Goal: Task Accomplishment & Management: Complete application form

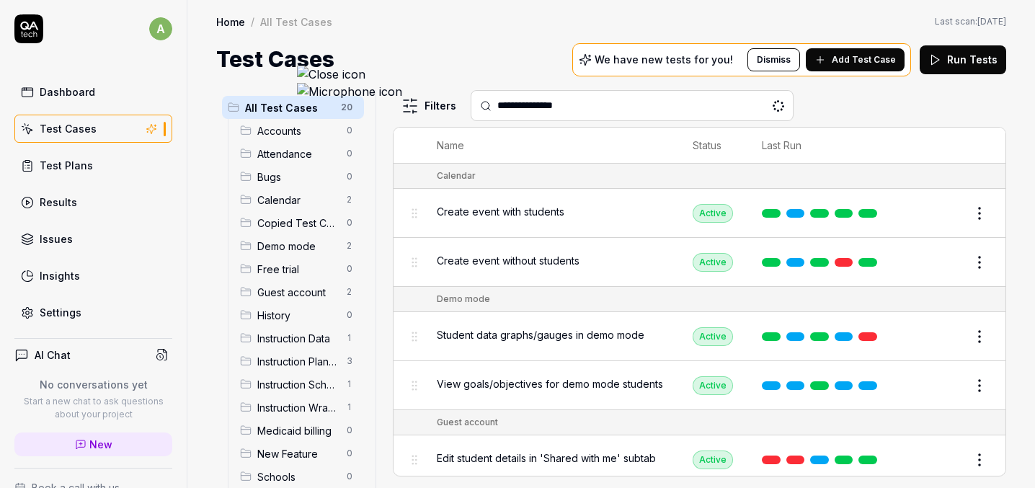
type input "**********"
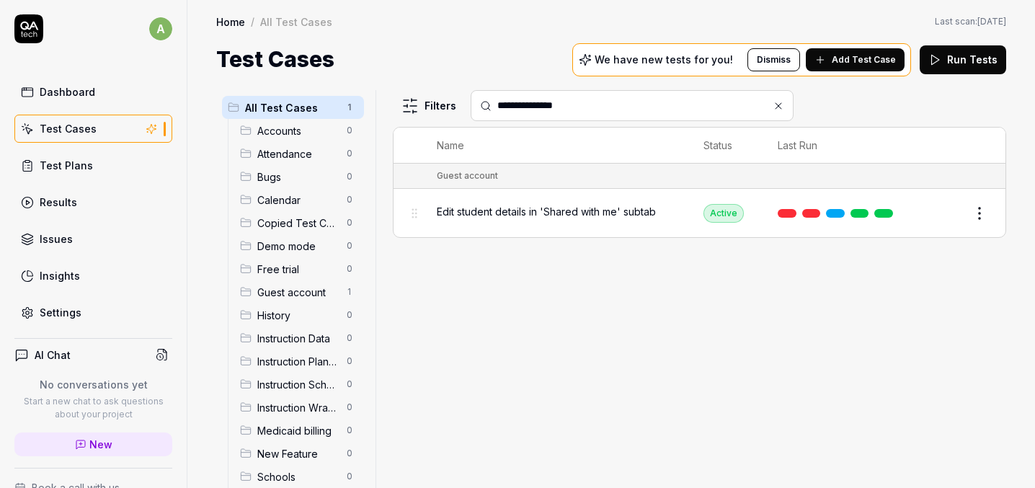
click at [477, 204] on span "Edit student details in 'Shared with me' subtab" at bounding box center [546, 211] width 219 height 15
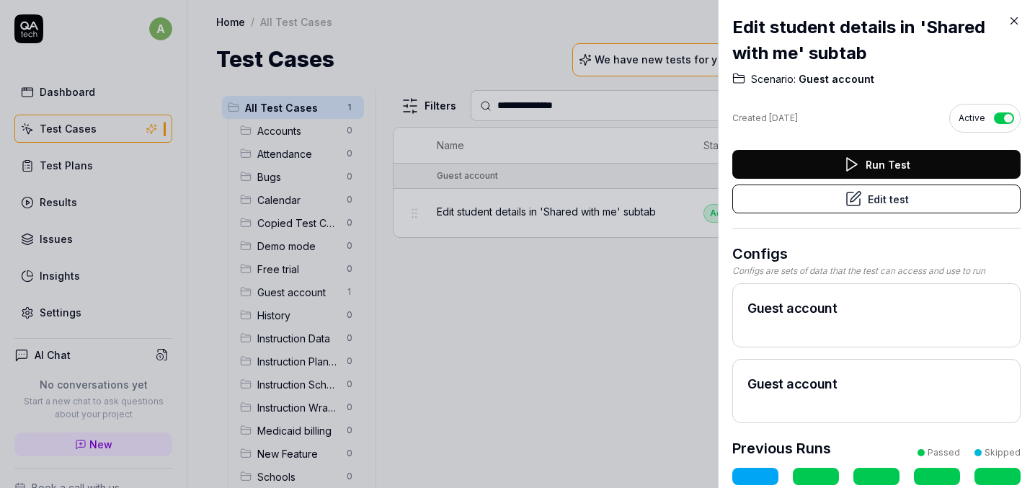
click at [951, 201] on button "Edit test" at bounding box center [876, 198] width 288 height 29
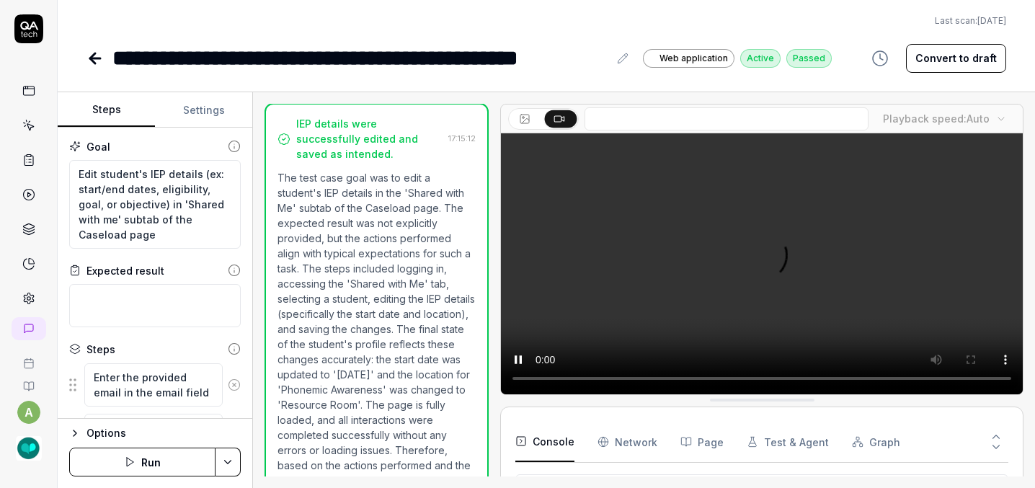
scroll to position [47, 0]
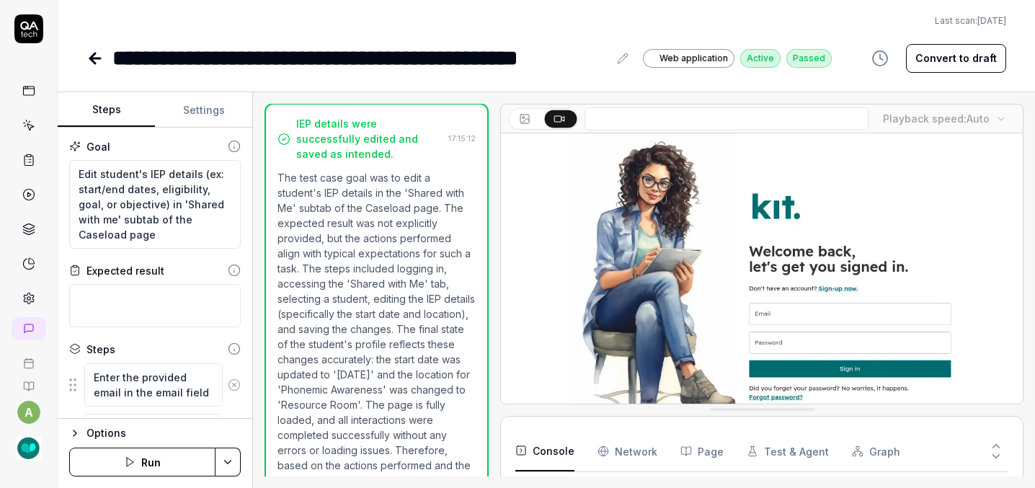
type textarea "*"
click at [90, 58] on icon at bounding box center [95, 58] width 10 height 0
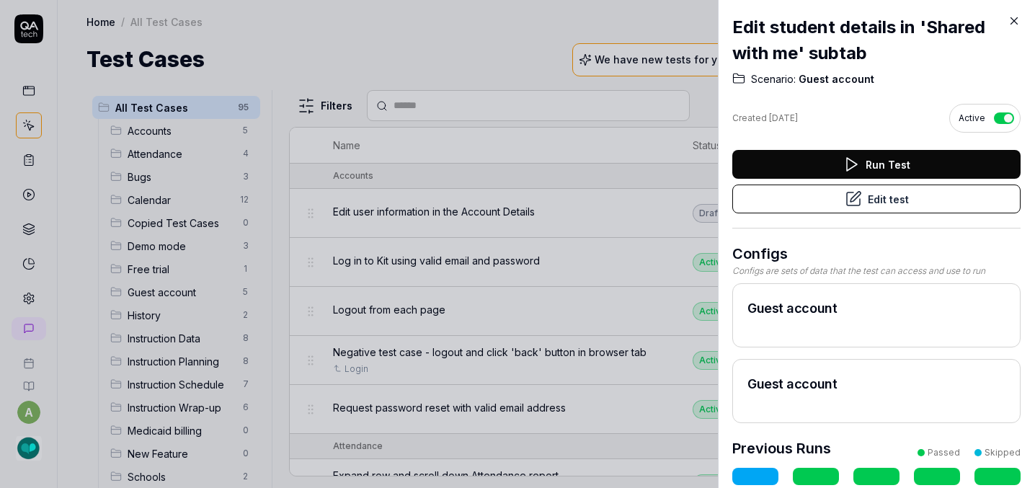
click at [1016, 19] on icon at bounding box center [1013, 20] width 13 height 13
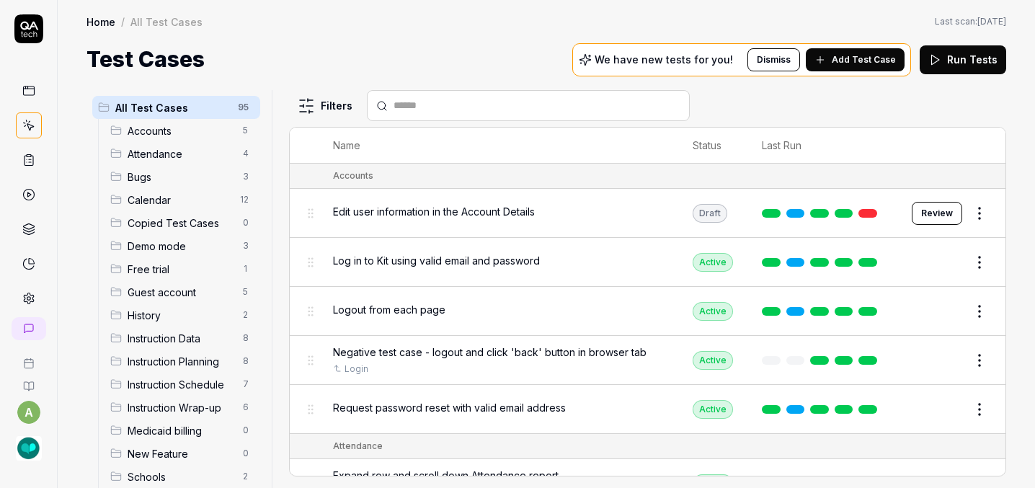
click at [864, 53] on span "Add Test Case" at bounding box center [864, 59] width 64 height 13
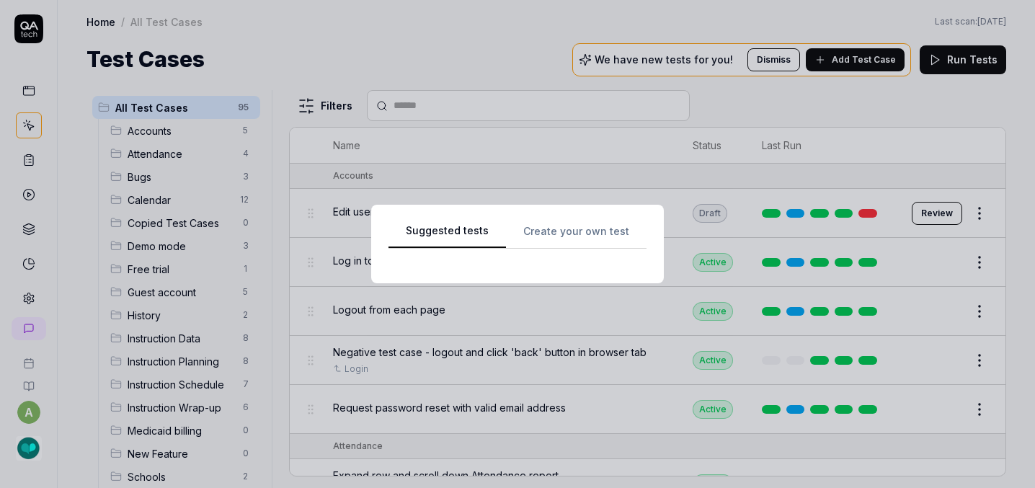
click at [574, 227] on div "Suggested tests Create your own test" at bounding box center [517, 244] width 258 height 44
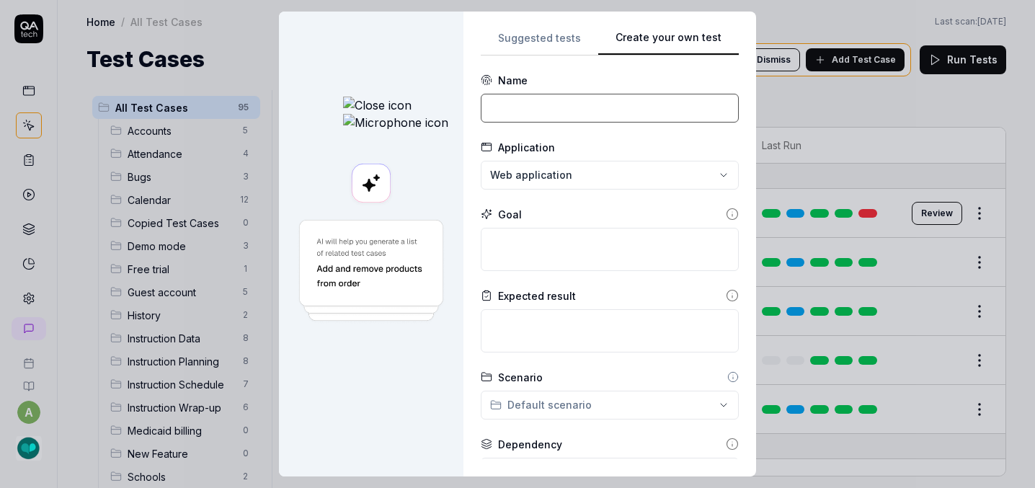
click at [529, 105] on input at bounding box center [610, 108] width 258 height 29
paste input "Add personal details in student profile"
click at [494, 104] on input "Add personal details in student profile" at bounding box center [610, 108] width 258 height 29
type input "Add personal details (i.e. in student profile"
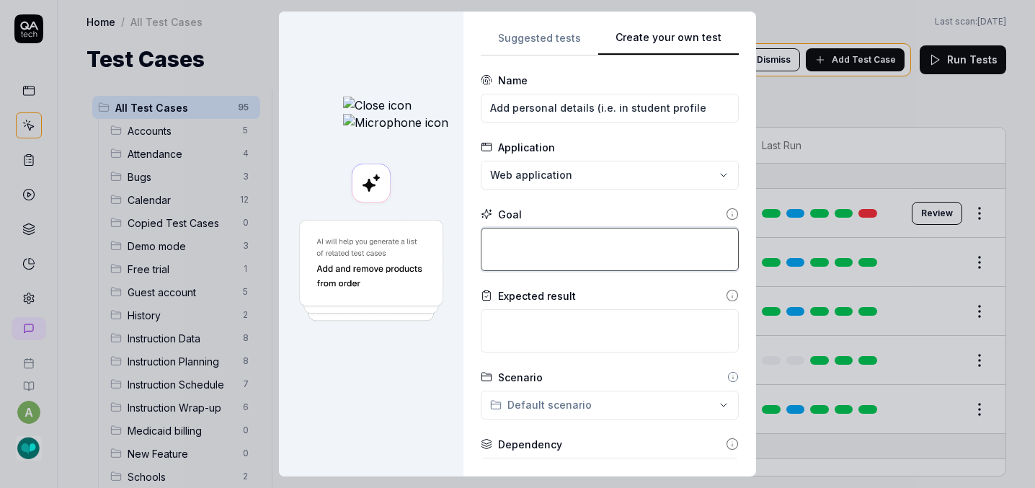
click at [481, 237] on textarea at bounding box center [610, 249] width 258 height 43
type textarea "*"
type textarea "C"
type textarea "*"
type textarea "Cl"
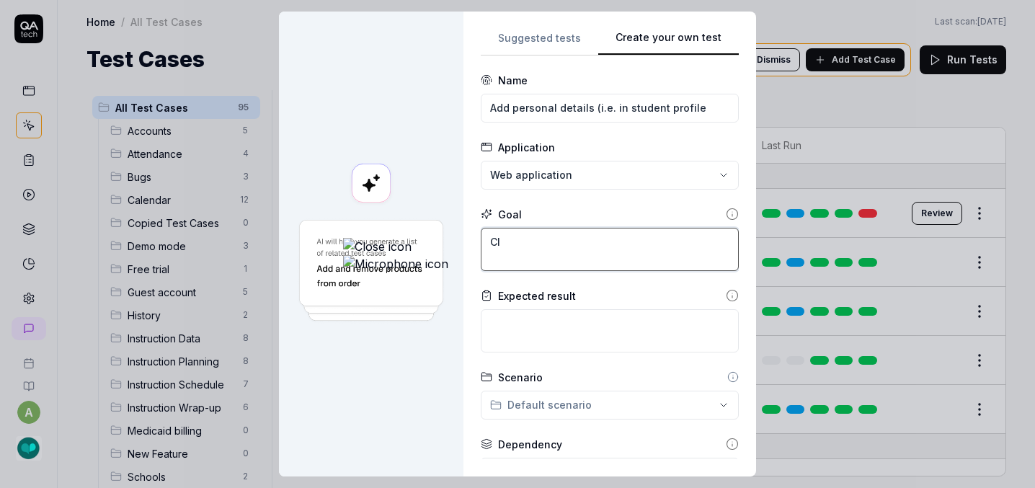
type textarea "*"
type textarea "Cli"
type textarea "*"
type textarea "Clic"
type textarea "*"
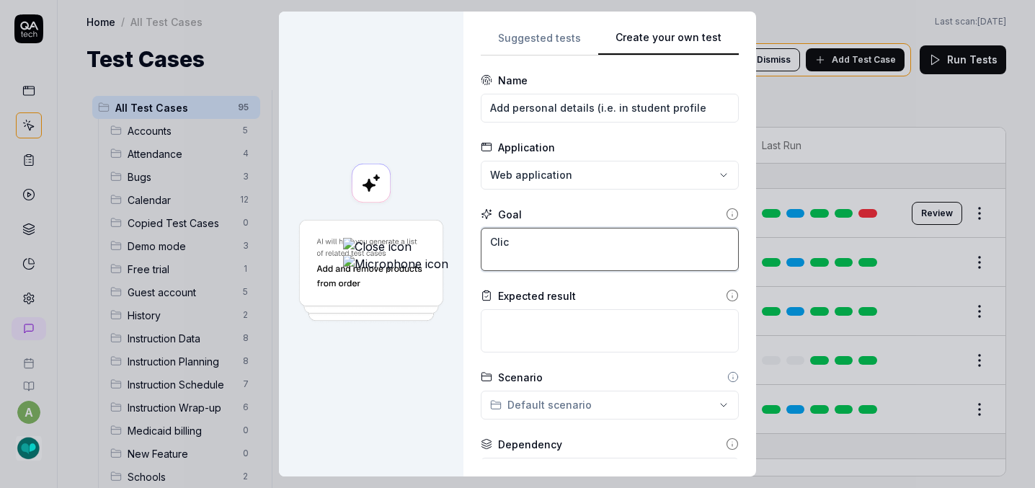
type textarea "Click"
type textarea "*"
type textarea "Click"
type textarea "*"
type textarea "Click o"
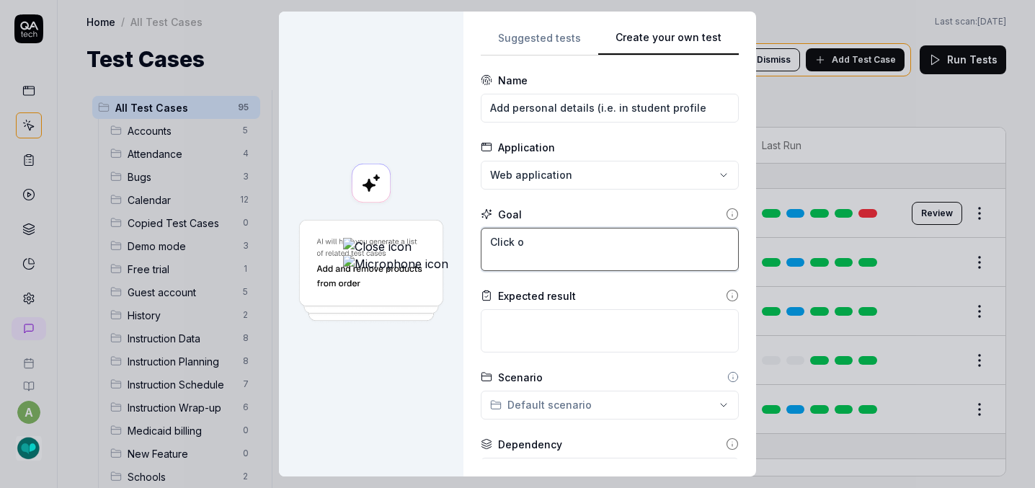
type textarea "*"
type textarea "Click on"
type textarea "*"
type textarea "Click on"
type textarea "*"
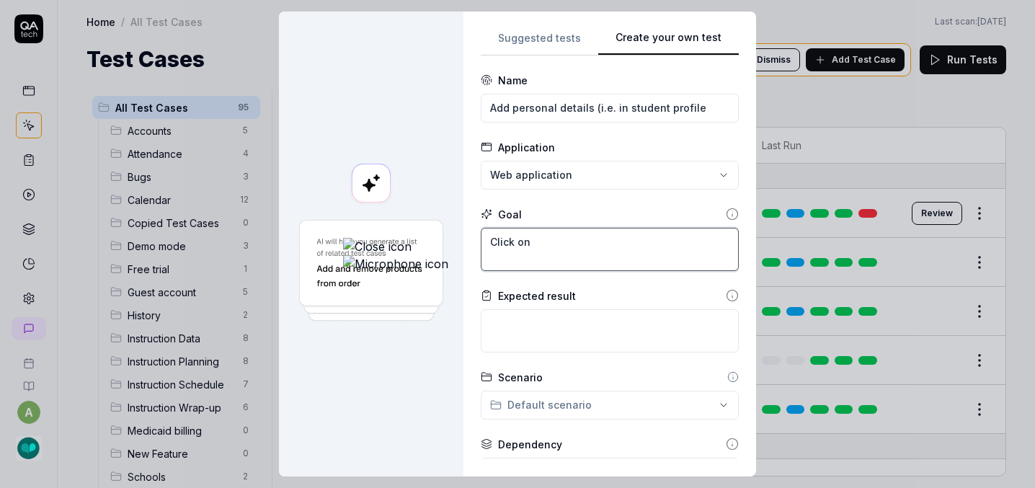
type textarea "Click on s"
type textarea "*"
type textarea "Click on st"
type textarea "*"
type textarea "Click on stu"
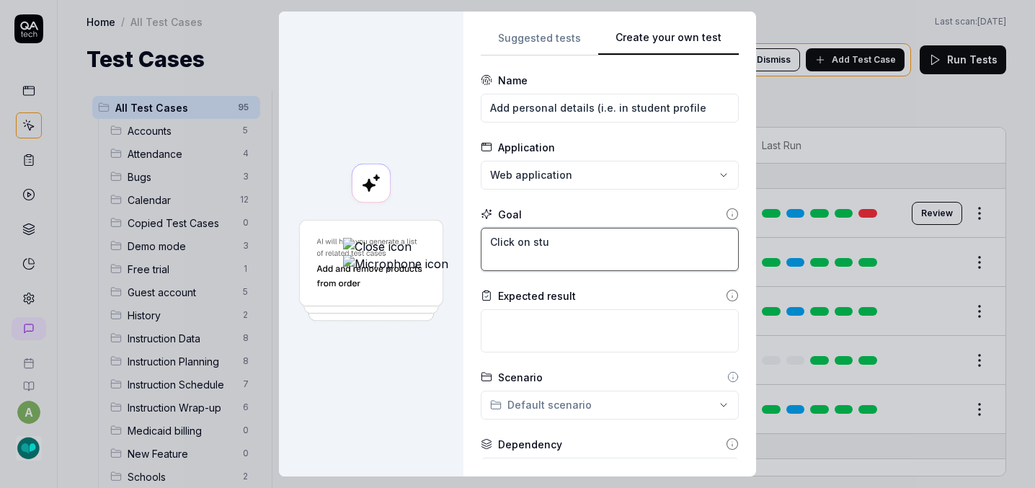
type textarea "*"
type textarea "Click on stud"
type textarea "*"
type textarea "Click on stude"
type textarea "*"
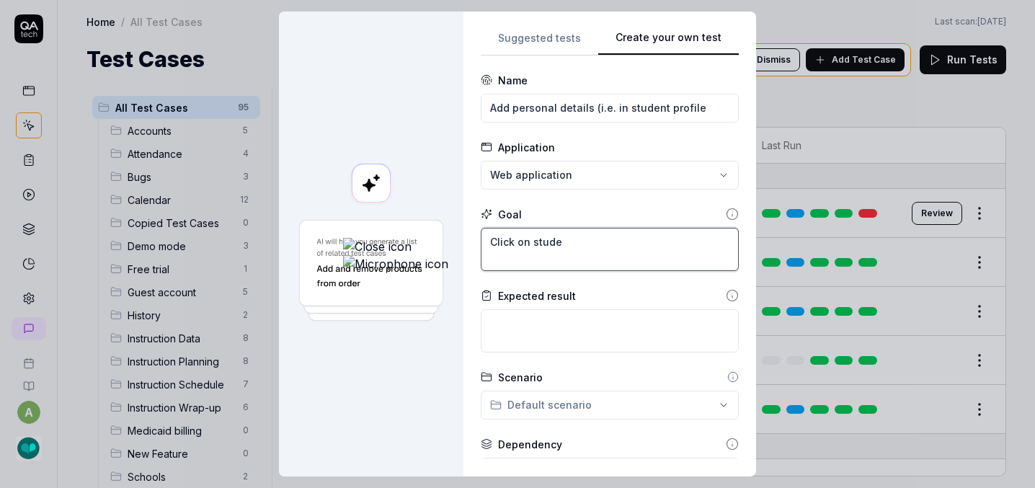
type textarea "Click on studen"
type textarea "*"
type textarea "Click on student"
type textarea "*"
type textarea "Click on student'"
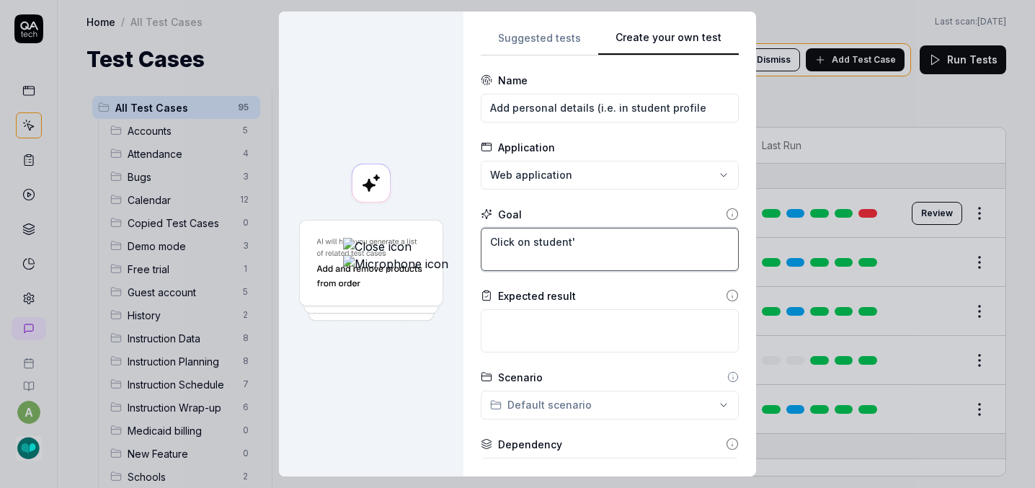
type textarea "*"
type textarea "Click on student's"
type textarea "*"
type textarea "Click on student's"
type textarea "*"
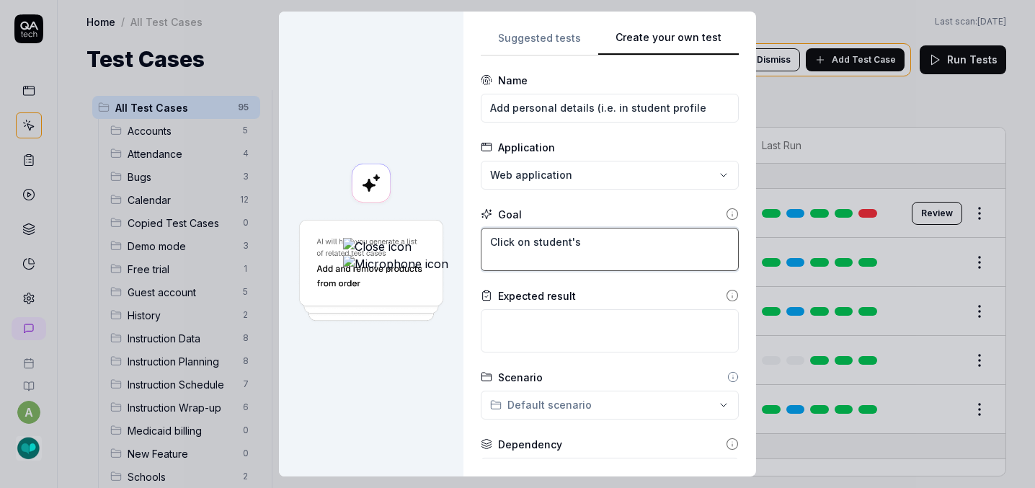
type textarea "Click on student's f"
type textarea "*"
type textarea "Click on student's fi"
type textarea "*"
type textarea "Click on student's fir"
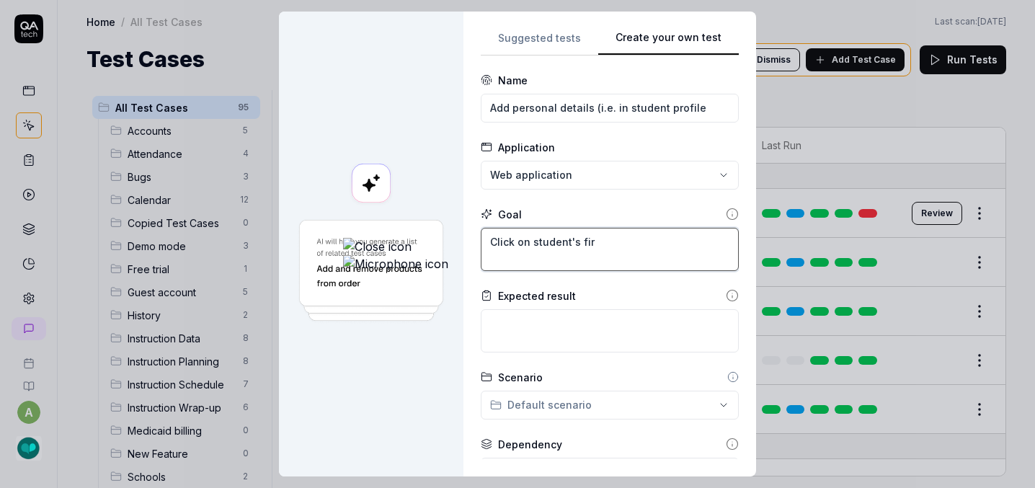
type textarea "*"
type textarea "Click on student's firs"
type textarea "*"
type textarea "Click on student's first"
type textarea "*"
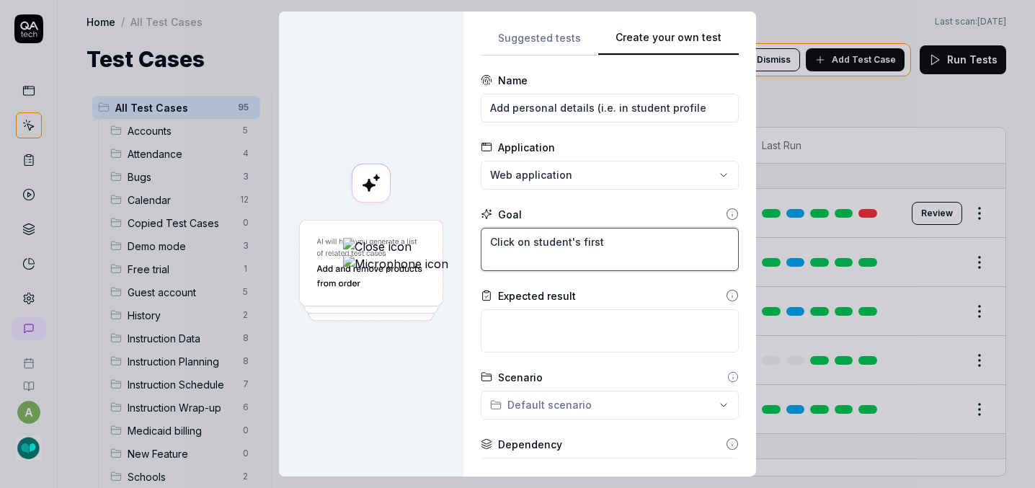
type textarea "Click on student's first"
type textarea "*"
type textarea "Click on student's first n"
type textarea "*"
type textarea "Click on student's first na"
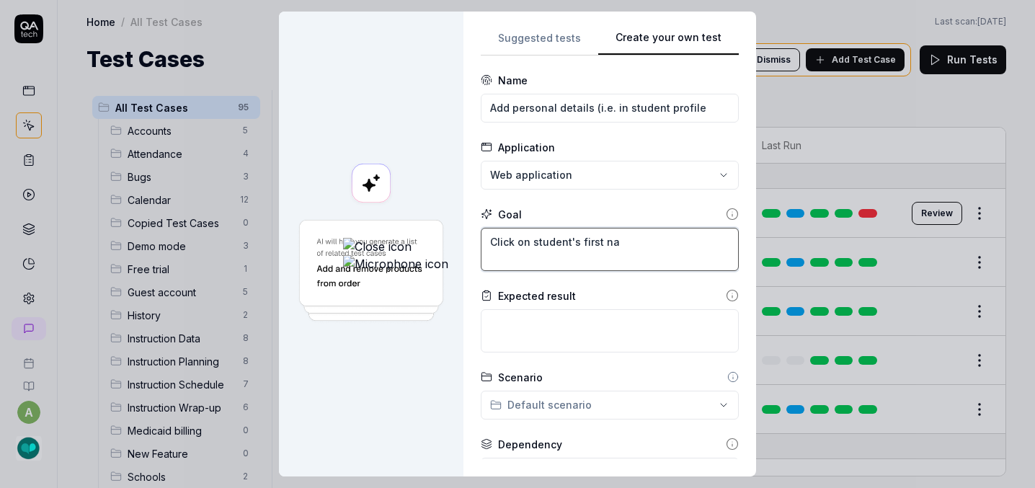
type textarea "*"
type textarea "Click on student's first nam"
type textarea "*"
type textarea "Click on student's first name"
click at [481, 243] on textarea "Click on student's first name" at bounding box center [610, 249] width 258 height 43
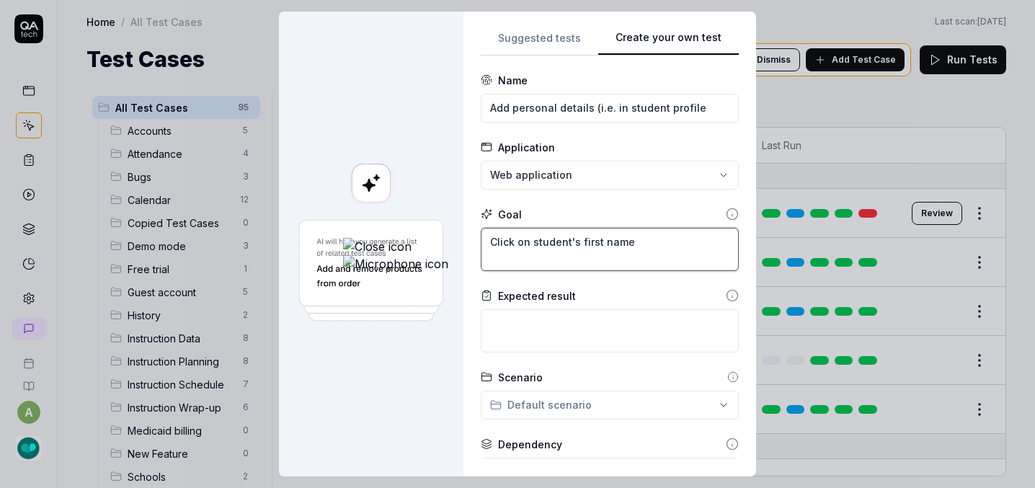
type textarea "*"
type textarea "lick on student's first name"
type textarea "*"
type textarea "[PERSON_NAME] on student's first name"
type textarea "*"
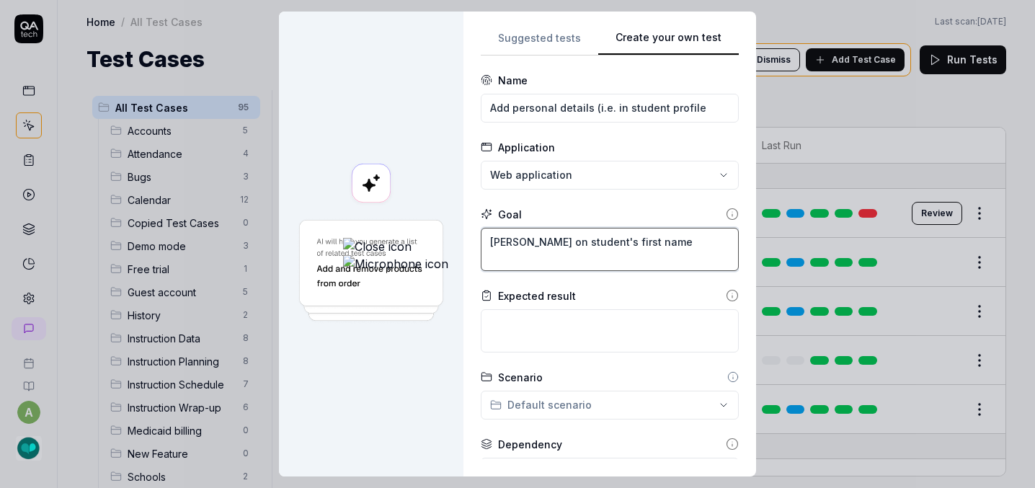
type textarea "Onlick on student's first name"
type textarea "*"
type textarea "On tlick on student's first name"
type textarea "*"
type textarea "On thlick on student's first name"
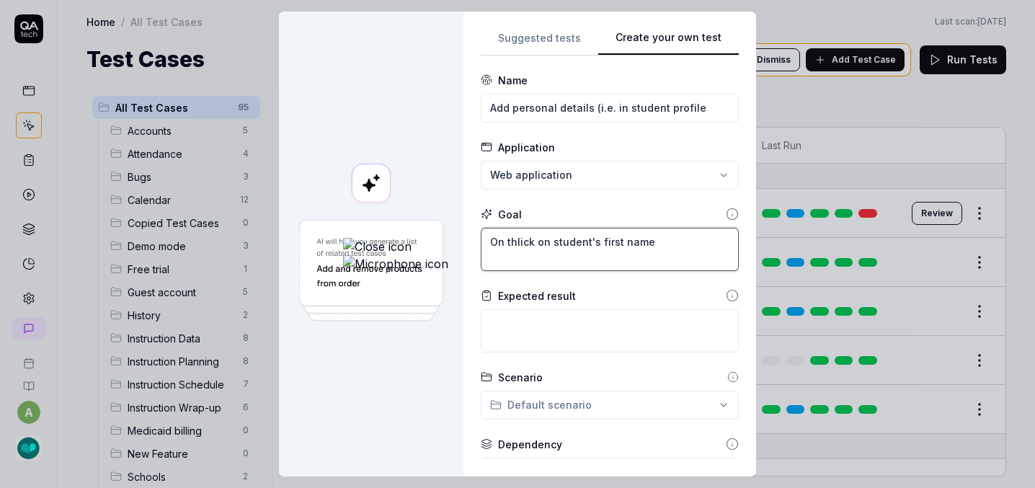
type textarea "*"
type textarea "On thelick on student's first name"
type textarea "*"
type textarea "On the lick on student's first name"
type textarea "*"
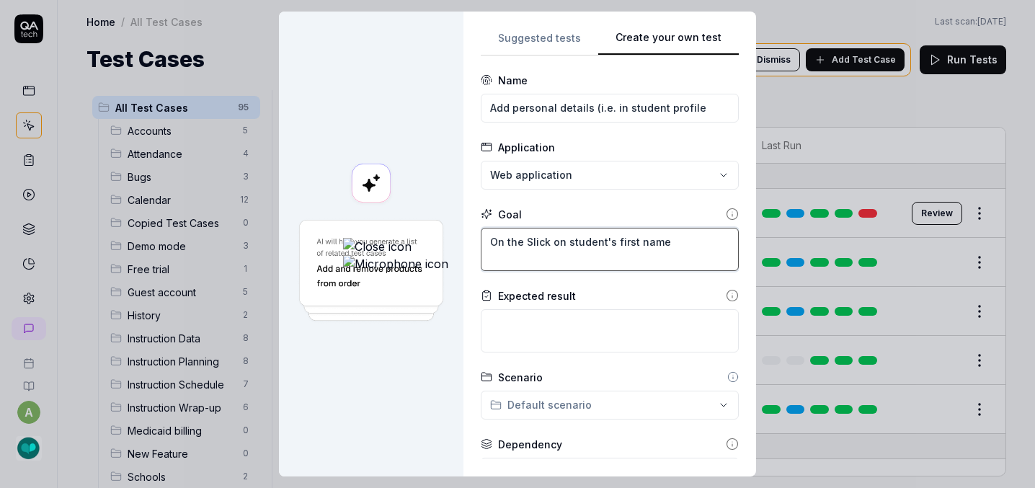
type textarea "On the Stlick on student's first name"
type textarea "*"
type textarea "On the Stulick on student's first name"
type textarea "*"
type textarea "On the Studlick on student's first name"
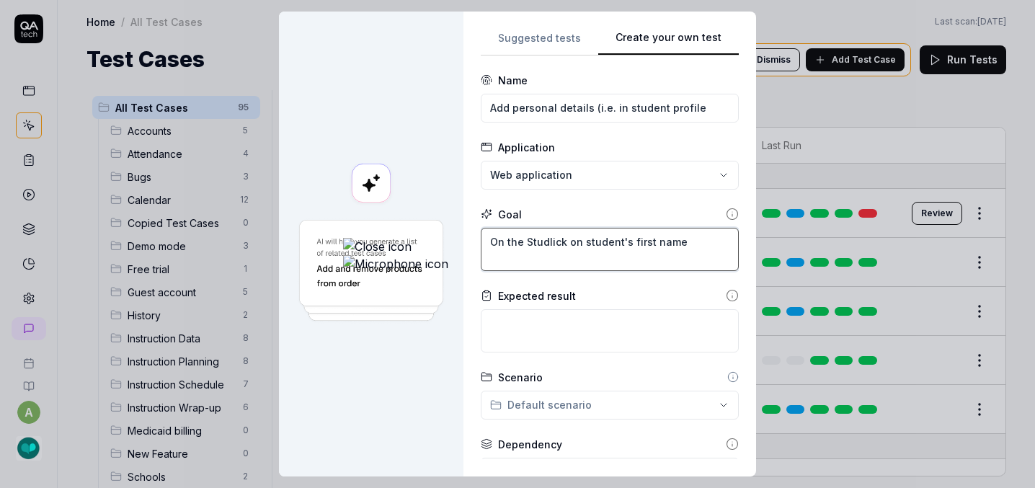
type textarea "*"
type textarea "On the Studelick on student's first name"
type textarea "*"
type textarea "On the Studenlick on student's first name"
type textarea "*"
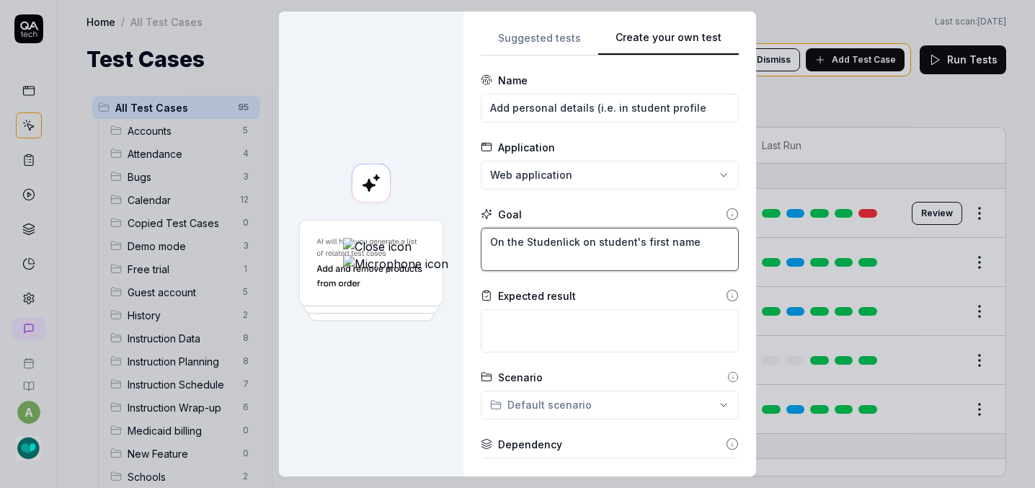
type textarea "On the Studentlick on student's first name"
type textarea "*"
type textarea "On the Students lick on student's first name"
type textarea "*"
type textarea "On the Students plick on student's first name"
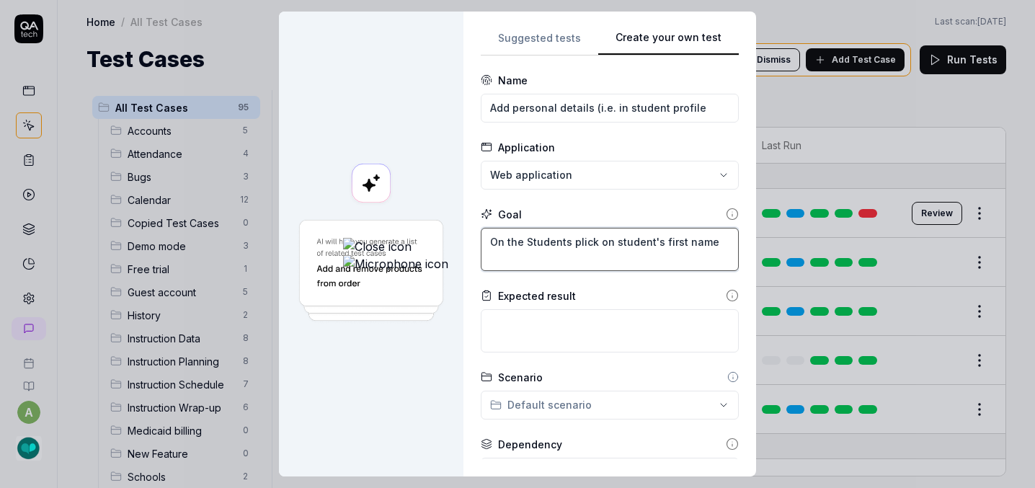
type textarea "*"
type textarea "On the Students palick on student's first name"
type textarea "*"
type textarea "On the Students paglick on student's first name"
type textarea "*"
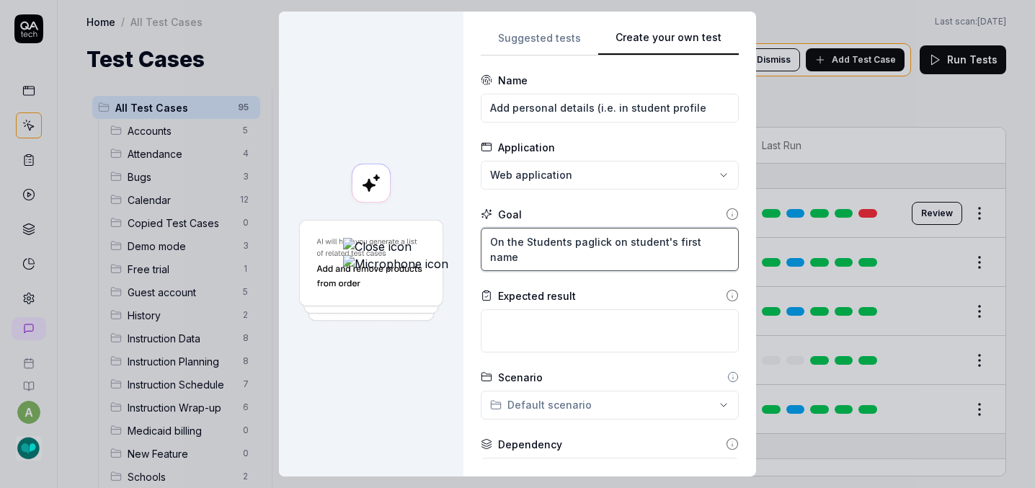
type textarea "On the Students pagelick on student's first name"
type textarea "*"
type textarea "On the Students page, lick on student's first name"
type textarea "*"
type textarea "On the Students page, click on student's first name"
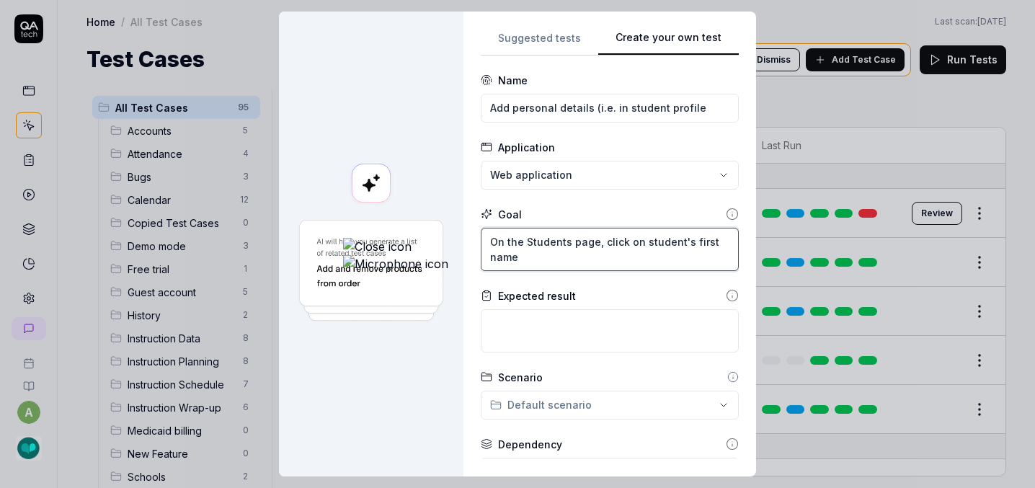
click at [481, 254] on textarea "On the Students page, click on student's first name" at bounding box center [610, 249] width 258 height 43
type textarea "*"
type textarea "On the Students page, click on student's first name,"
type textarea "*"
type textarea "On the Students page, click on student's first name,"
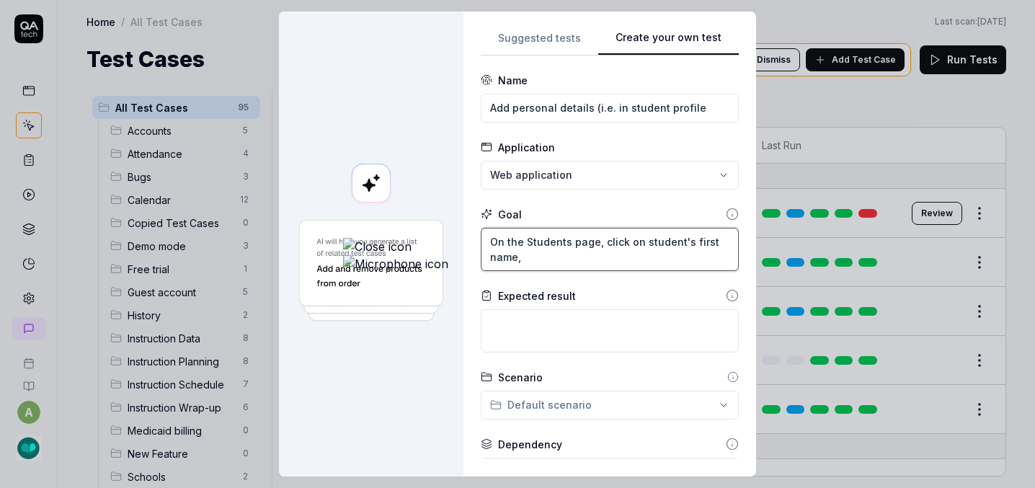
type textarea "*"
type textarea "On the Students page, click on student's first name, t"
type textarea "*"
type textarea "On the Students page, click on student's first name, th"
type textarea "*"
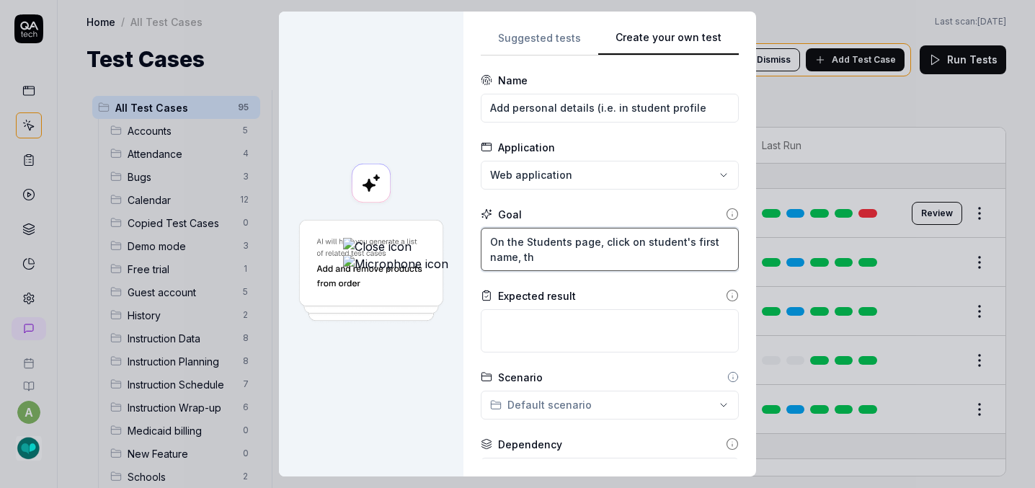
type textarea "On the Students page, click on student's first name, the"
type textarea "*"
type textarea "On the Students page, click on student's first name, then"
type textarea "*"
type textarea "On the Students page, click on student's first name, then"
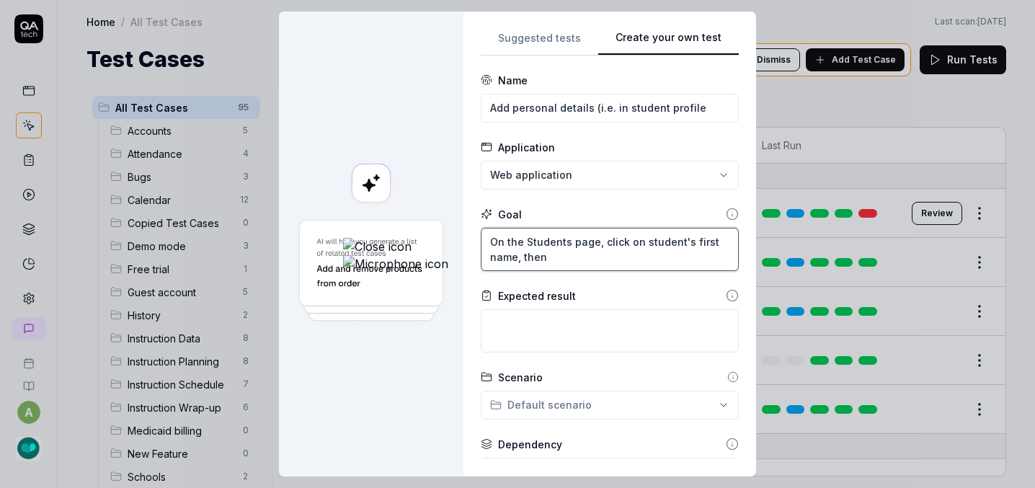
type textarea "*"
type textarea "On the Students page, click on student's first name, then '"
type textarea "*"
type textarea "On the Students page, click on student's first name, then 'E"
type textarea "*"
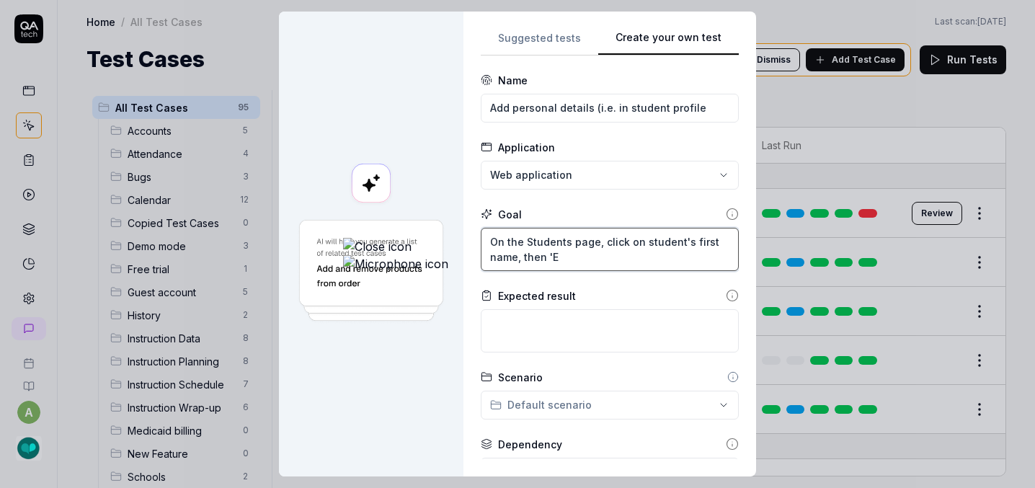
type textarea "On the Students page, click on student's first name, then 'Ed"
type textarea "*"
type textarea "On the Students page, click on student's first name, then 'Edi"
type textarea "*"
type textarea "On the Students page, click on student's first name, then 'Edit"
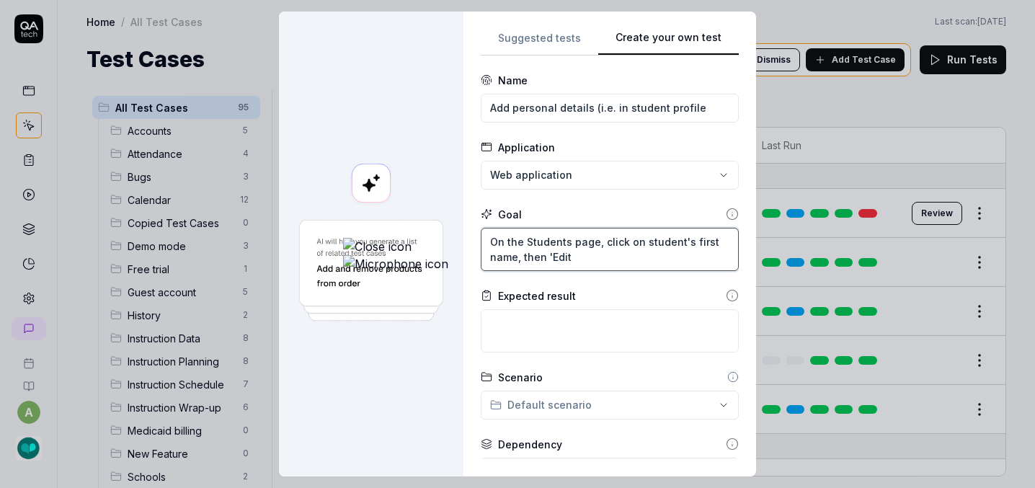
type textarea "*"
type textarea "On the Students page, click on student's first name, then 'Edit'"
type textarea "*"
type textarea "On the Students page, click on student's first name, then 'Edit'"
type textarea "*"
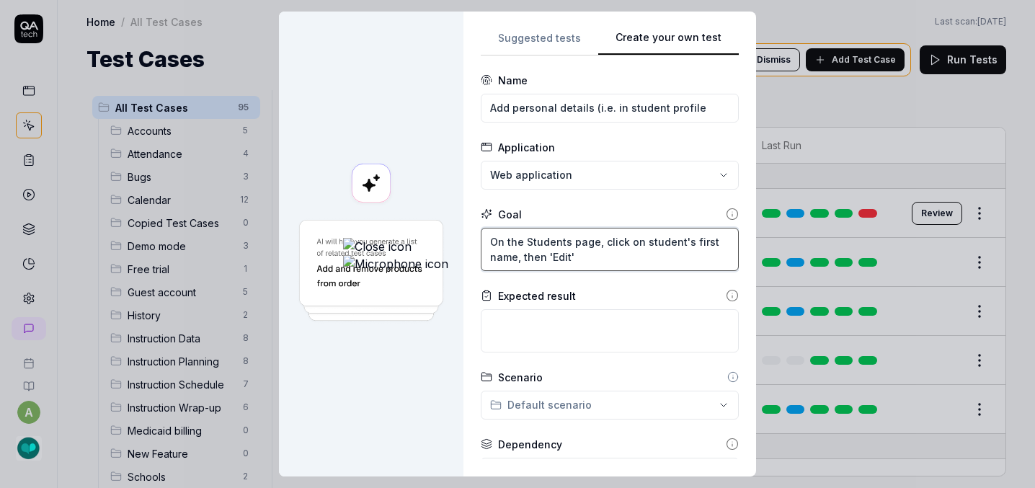
type textarea "On the Students page, click on student's first name, then 'Edit'"
type textarea "*"
type textarea "On the Students page, click on student's first name, then 'Edit',"
type textarea "*"
type textarea "On the Students page, click on student's first name, then 'Edit',"
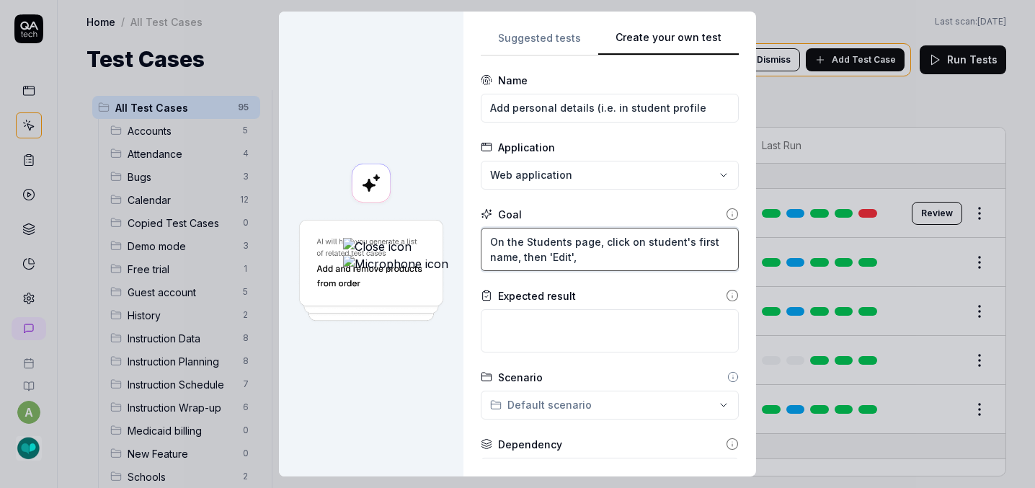
type textarea "*"
type textarea "On the Students page, click on student's first name, then 'Edit', a"
type textarea "*"
type textarea "On the Students page, click on student's first name, then 'Edit', an"
type textarea "*"
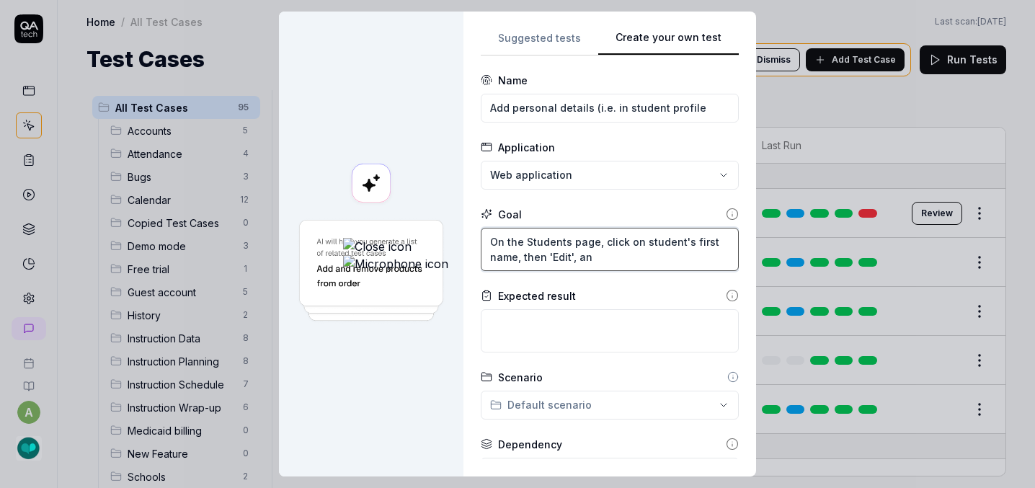
type textarea "On the Students page, click on student's first name, then 'Edit', and"
type textarea "*"
type textarea "On the Students page, click on student's first name, then 'Edit', and"
type textarea "*"
type textarea "On the Students page, click on student's first name, then 'Edit', and u"
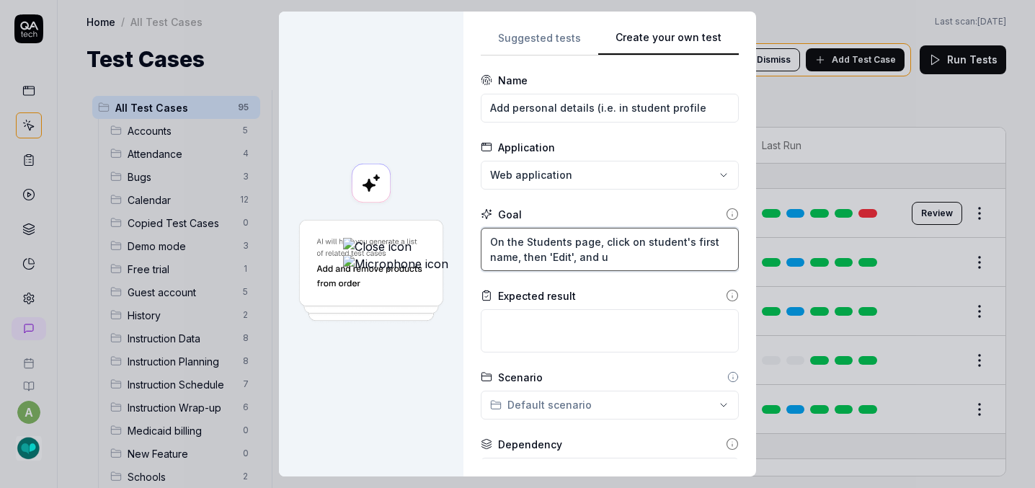
type textarea "*"
type textarea "On the Students page, click on student's first name, then 'Edit', and up"
type textarea "*"
type textarea "On the Students page, click on student's first name, then 'Edit', and upda"
type textarea "*"
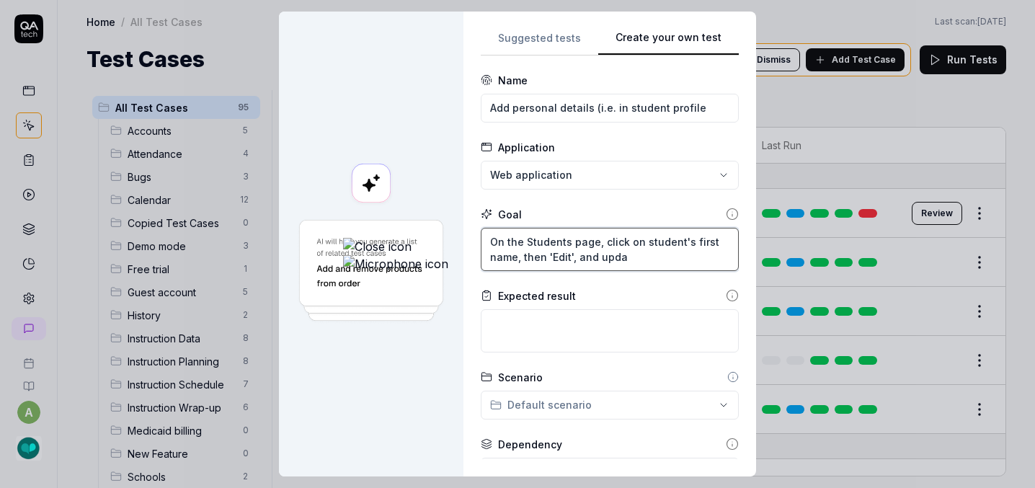
type textarea "On the Students page, click on student's first name, then 'Edit', and updat"
type textarea "*"
type textarea "On the Students page, click on student's first name, then 'Edit', and update"
type textarea "*"
type textarea "On the Students page, click on student's first name, then 'Edit', and update i"
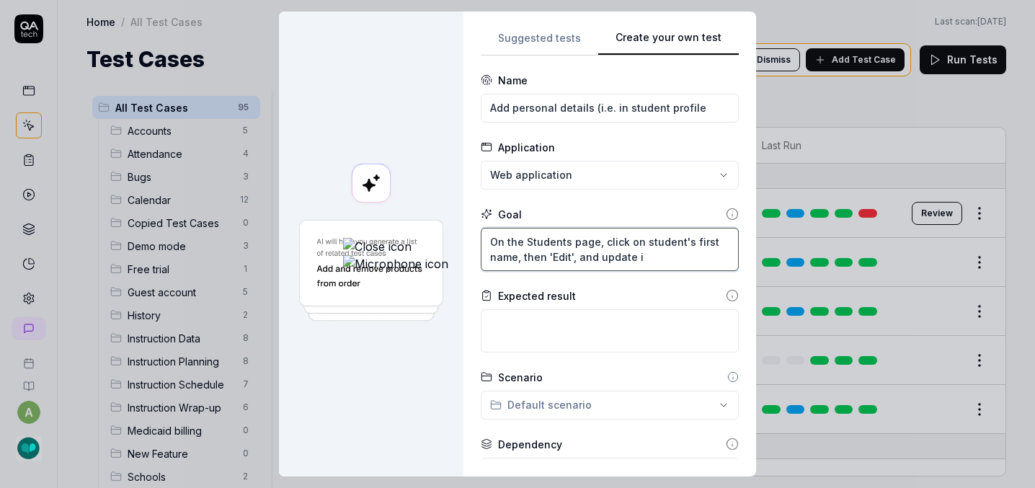
type textarea "*"
type textarea "On the Students page, click on student's first name, then 'Edit', and update inf"
type textarea "*"
type textarea "On the Students page, click on student's first name, then 'Edit', and update in…"
type textarea "*"
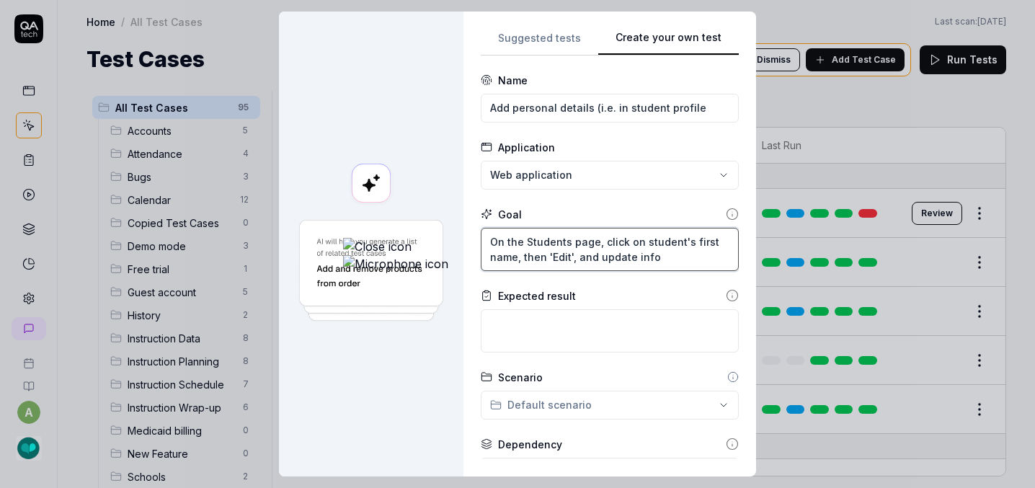
type textarea "On the Students page, click on student's first name, then 'Edit', and update in…"
type textarea "*"
type textarea "On the Students page, click on student's first name, then 'Edit', and update in…"
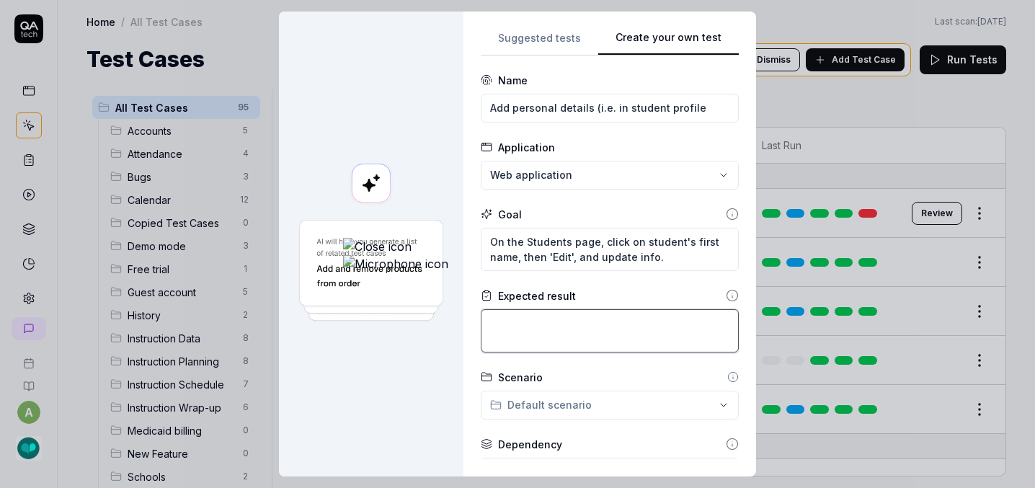
click at [481, 327] on textarea at bounding box center [610, 330] width 258 height 43
type textarea "*"
type textarea "C"
type textarea "*"
type textarea "Ch"
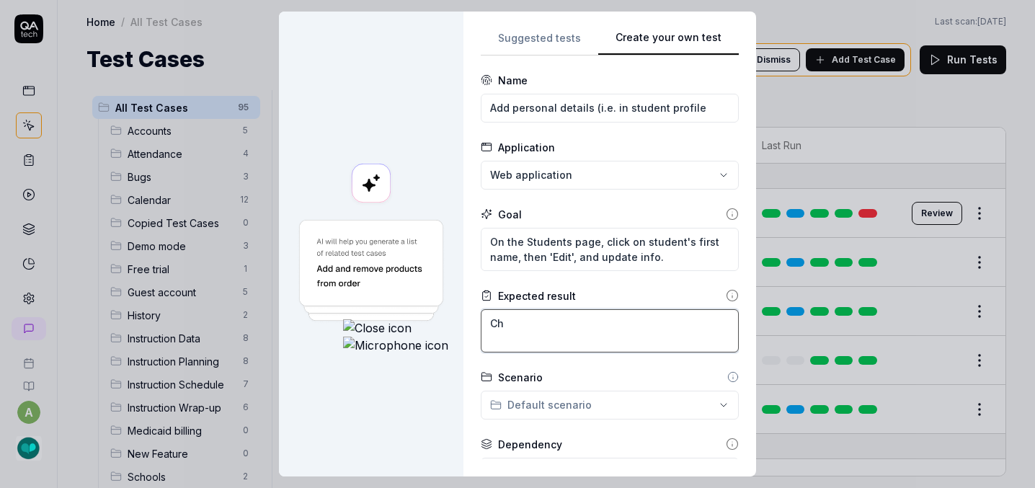
type textarea "*"
type textarea "Cha"
type textarea "*"
type textarea "[PERSON_NAME]"
type textarea "*"
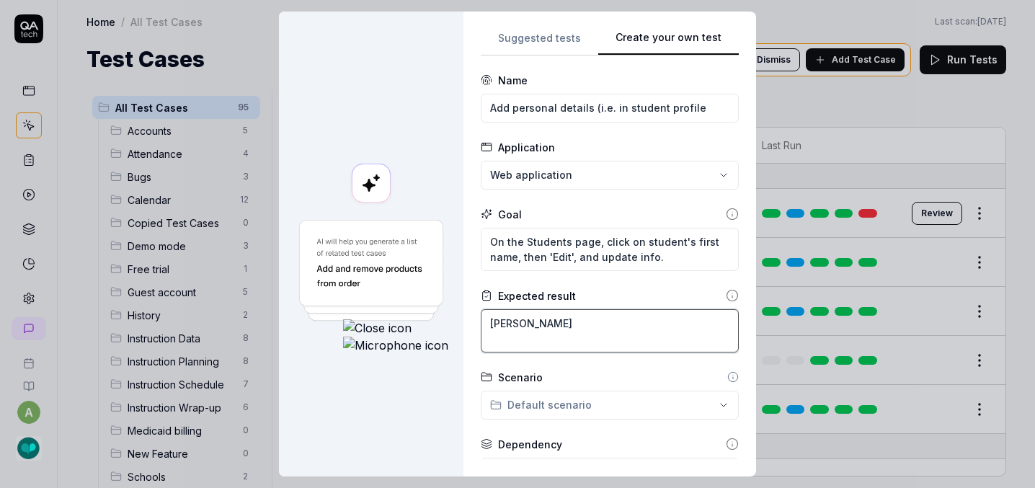
type textarea "Change"
type textarea "*"
type textarea "Changes"
type textarea "*"
type textarea "Changes"
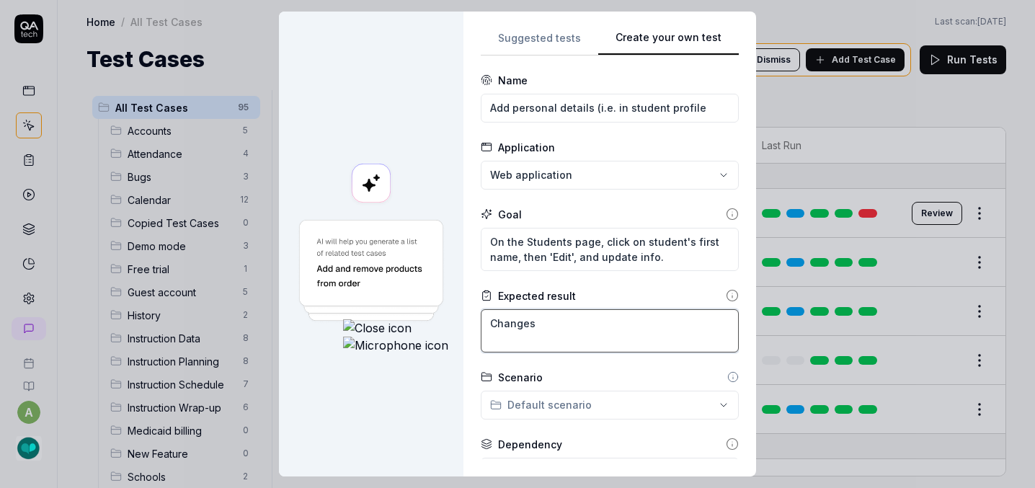
type textarea "*"
type textarea "Changes m"
type textarea "*"
type textarea "Changes ma"
type textarea "*"
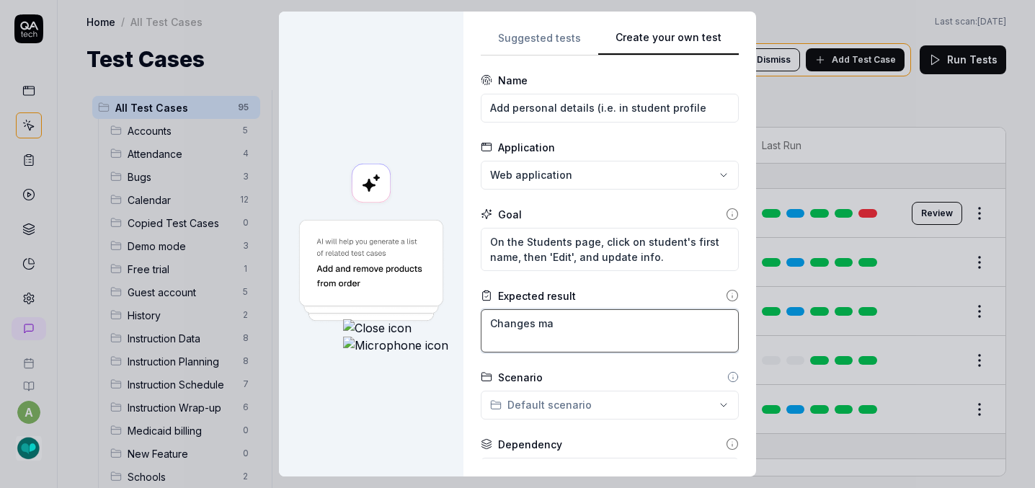
type textarea "Changes mad"
type textarea "*"
type textarea "Changes made"
type textarea "*"
type textarea "Changes made"
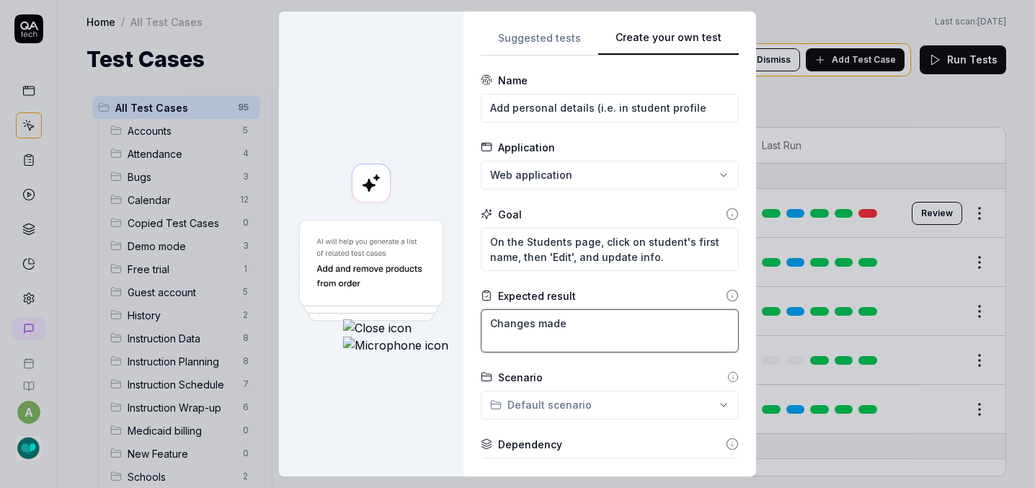
type textarea "*"
type textarea "Changes made to"
type textarea "*"
type textarea "Changes made to"
type textarea "*"
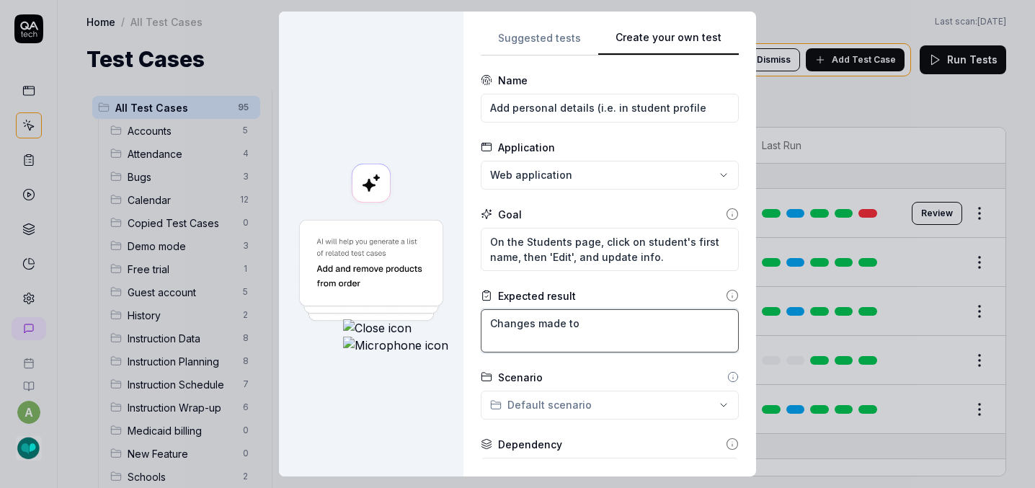
type textarea "Changes made to t"
type textarea "*"
type textarea "Changes made to th"
type textarea "*"
type textarea "Changes made to the"
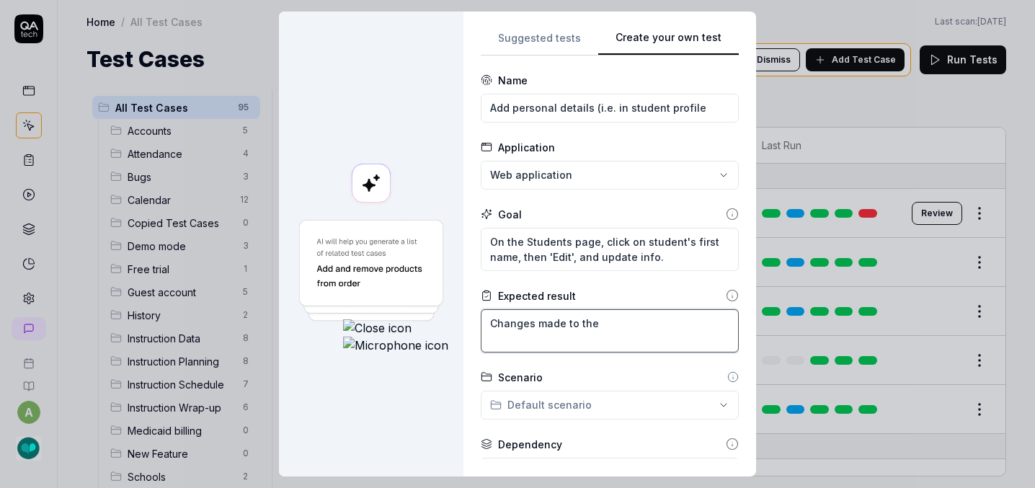
type textarea "*"
type textarea "Changes made to the"
type textarea "*"
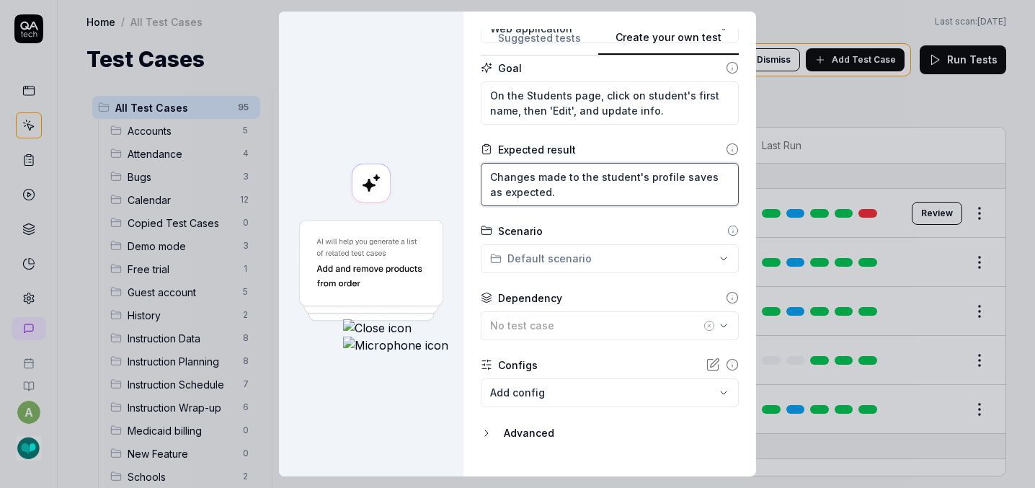
scroll to position [150, 0]
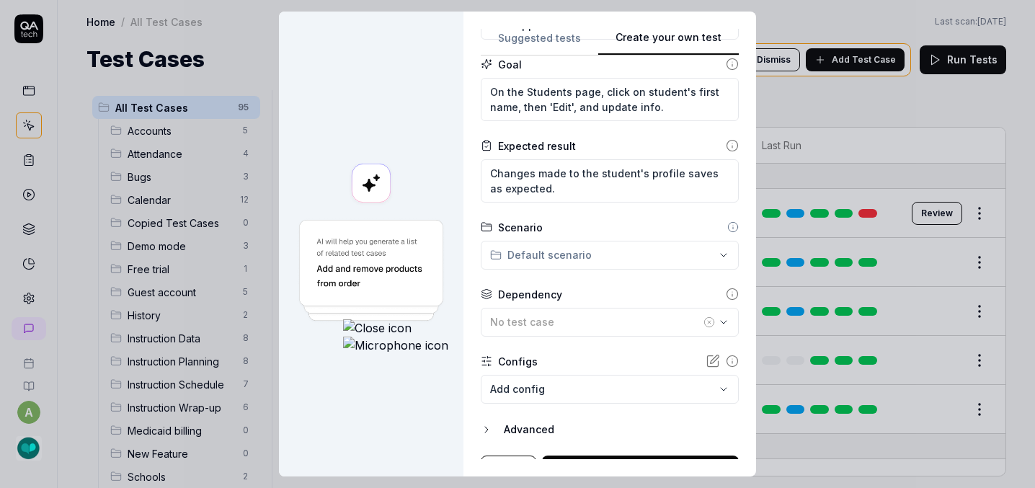
click at [516, 262] on div "**********" at bounding box center [517, 244] width 1035 height 488
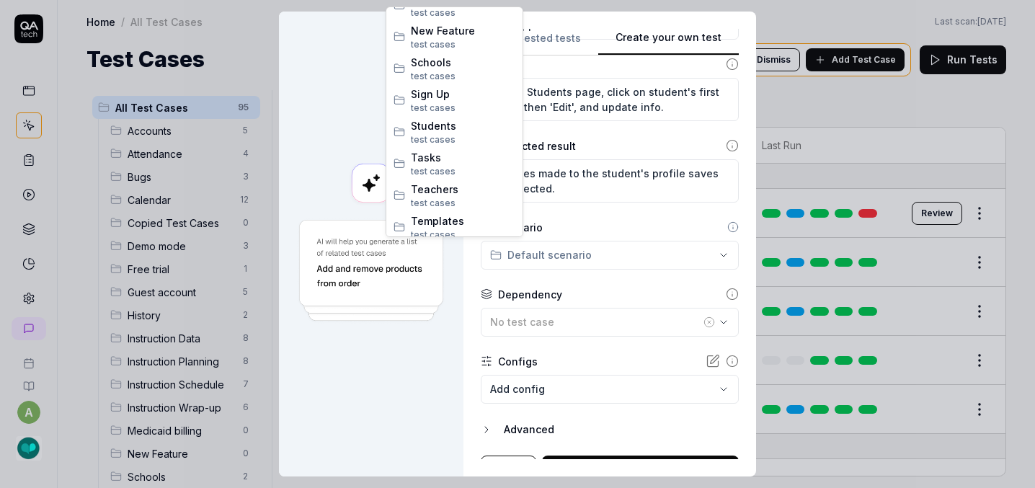
scroll to position [436, 0]
click at [460, 128] on span "test case s" at bounding box center [463, 134] width 104 height 13
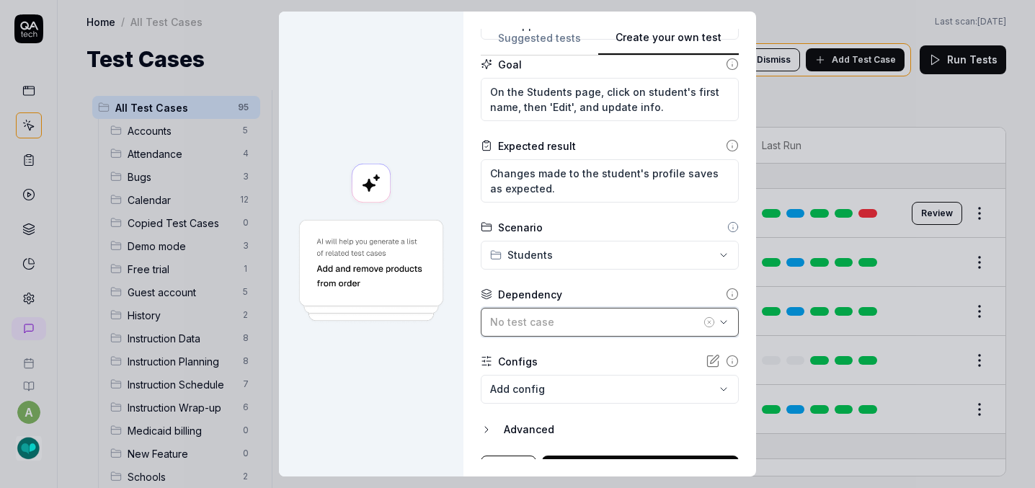
click at [490, 323] on div "No test case" at bounding box center [595, 321] width 210 height 15
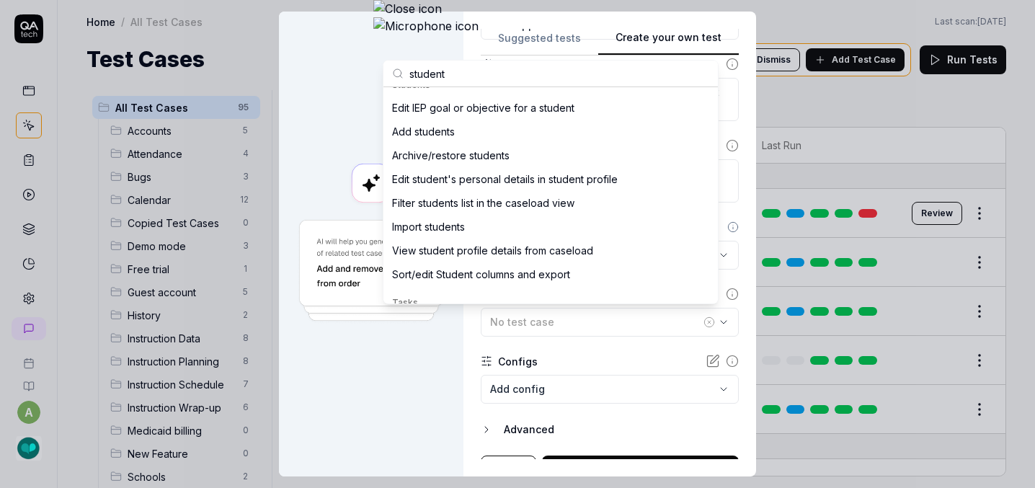
scroll to position [494, 0]
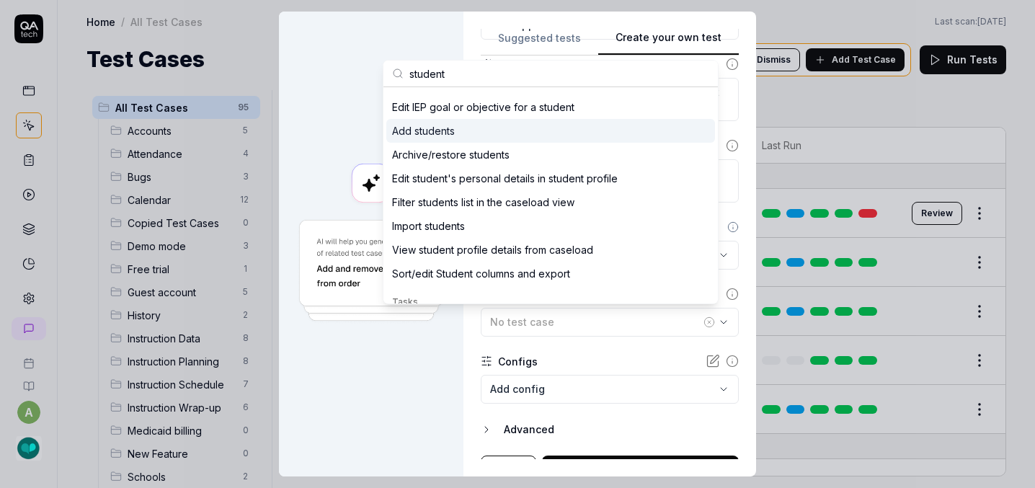
click at [484, 133] on div "Add students" at bounding box center [550, 131] width 329 height 24
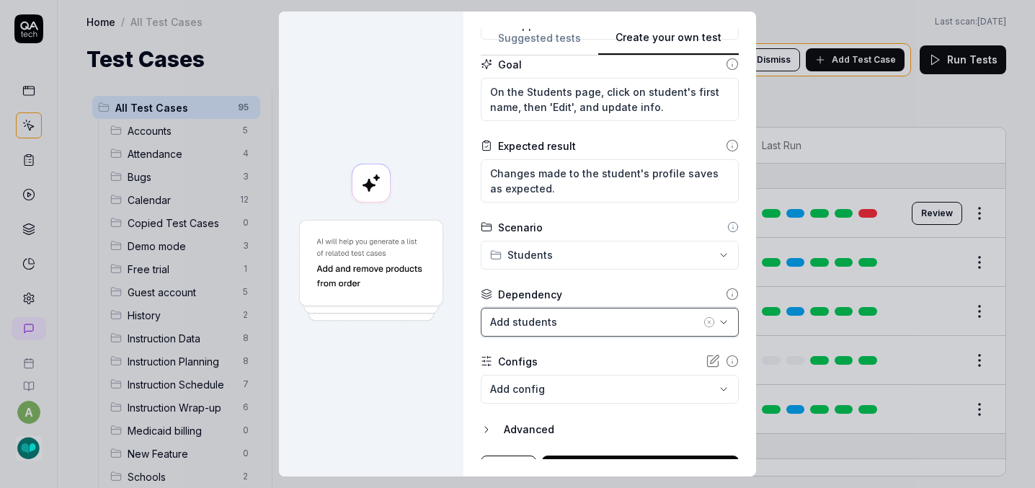
scroll to position [174, 0]
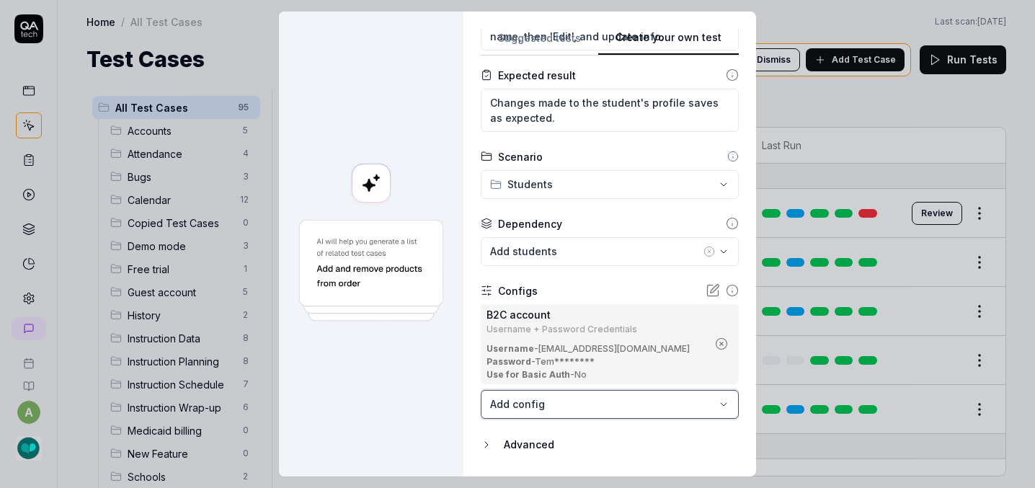
scroll to position [260, 0]
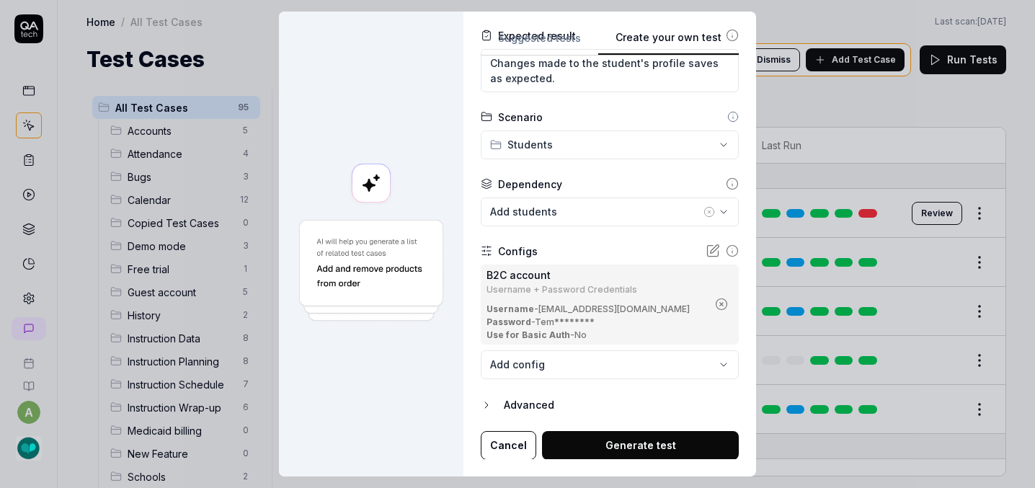
click at [542, 446] on button "Generate test" at bounding box center [640, 445] width 197 height 29
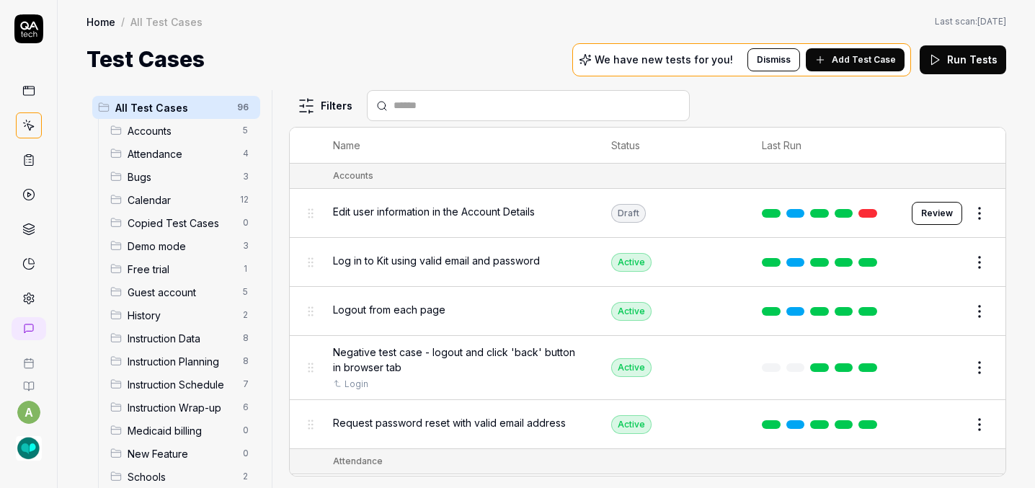
click at [875, 53] on span "Add Test Case" at bounding box center [864, 59] width 64 height 13
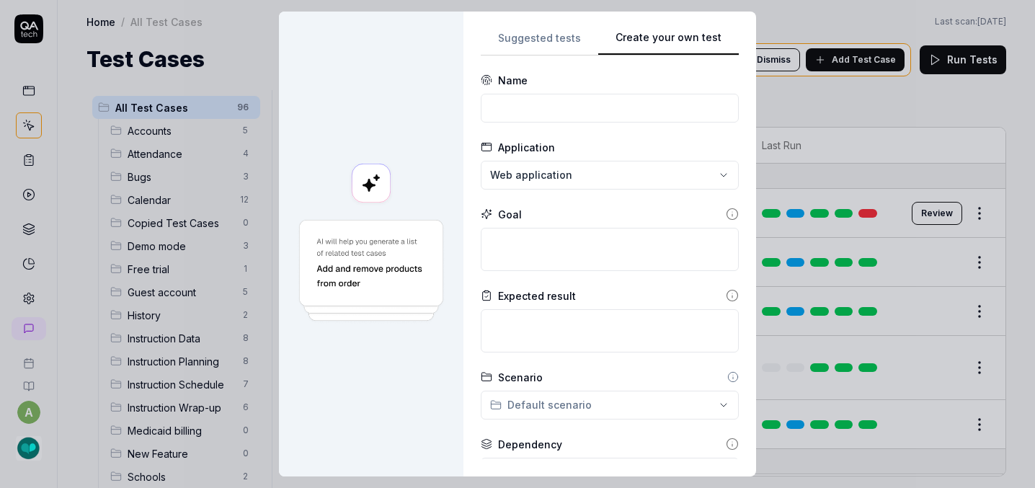
scroll to position [0, 0]
click at [543, 107] on input at bounding box center [610, 108] width 258 height 29
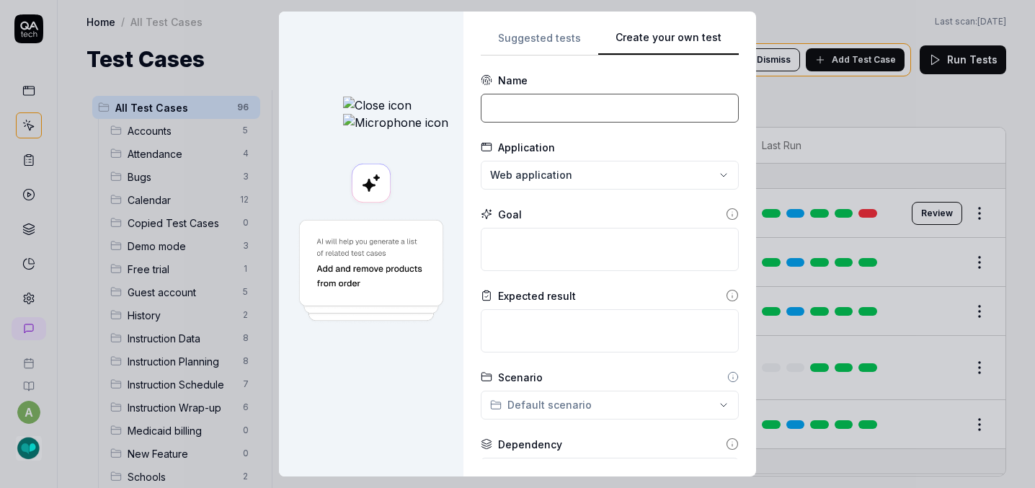
paste input "Add personal details in student profile"
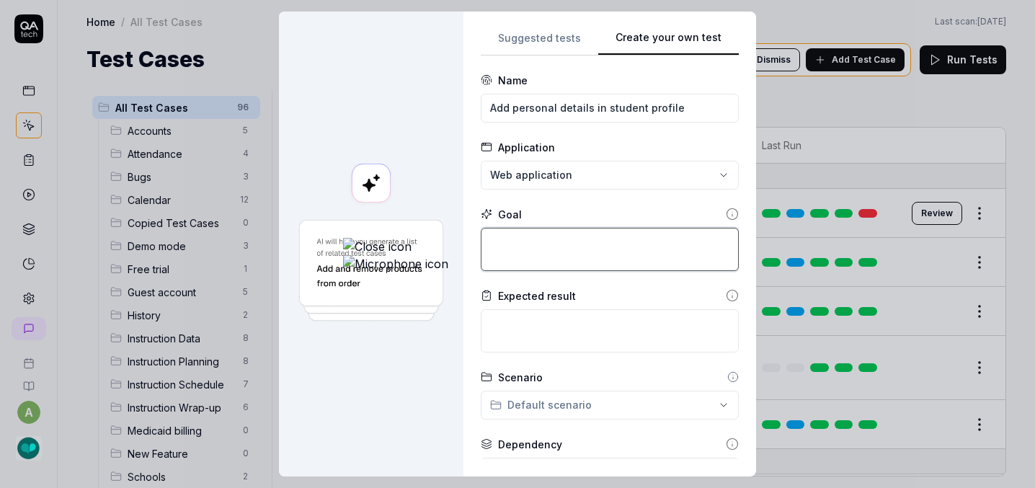
click at [522, 239] on textarea at bounding box center [610, 249] width 258 height 43
paste textarea "Add personal details in student profile"
click at [481, 240] on textarea "Add personal details in student profile" at bounding box center [610, 249] width 258 height 43
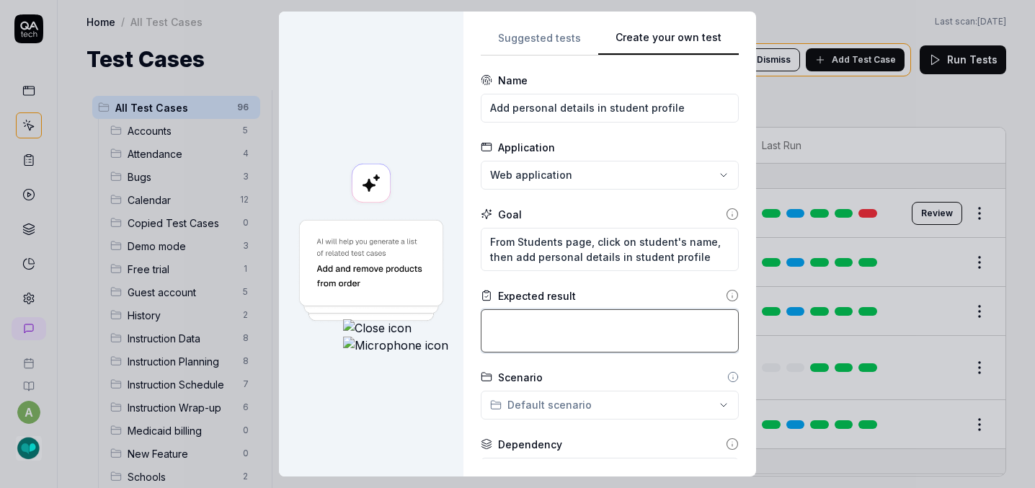
click at [481, 324] on textarea at bounding box center [610, 330] width 258 height 43
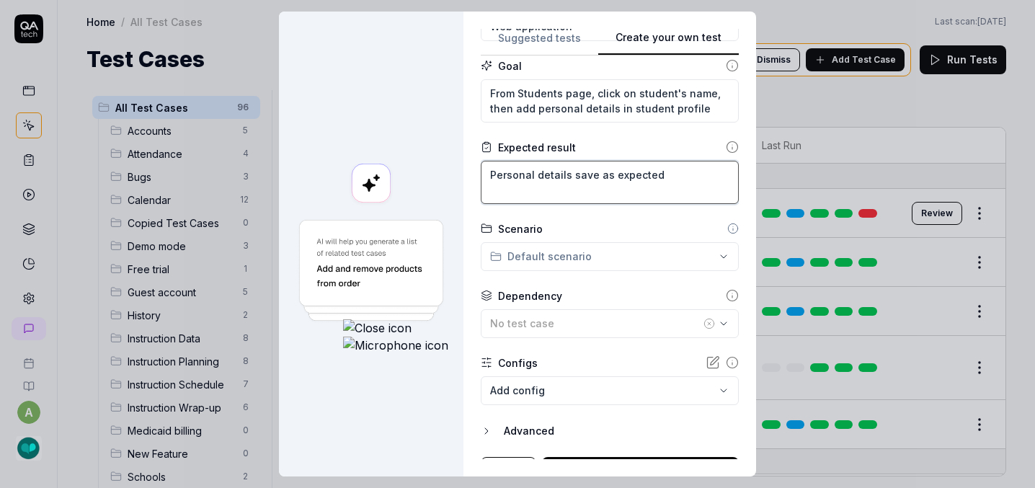
scroll to position [149, 0]
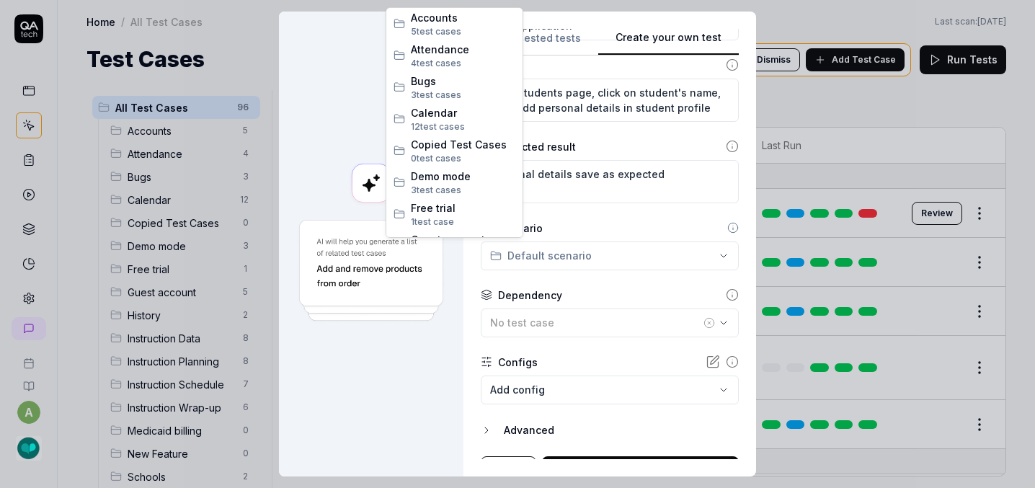
click at [519, 259] on div "**********" at bounding box center [517, 244] width 1035 height 488
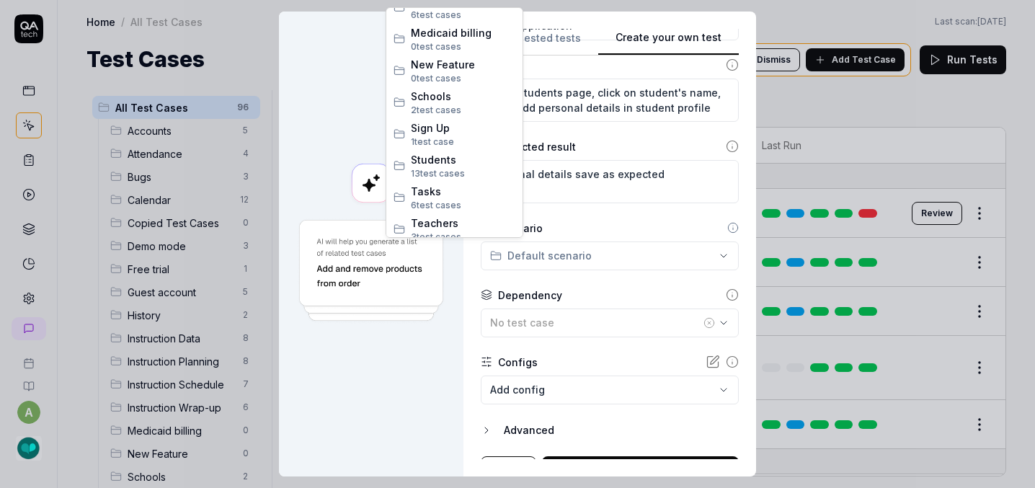
scroll to position [400, 0]
click at [478, 164] on span "13 test case s" at bounding box center [463, 170] width 104 height 13
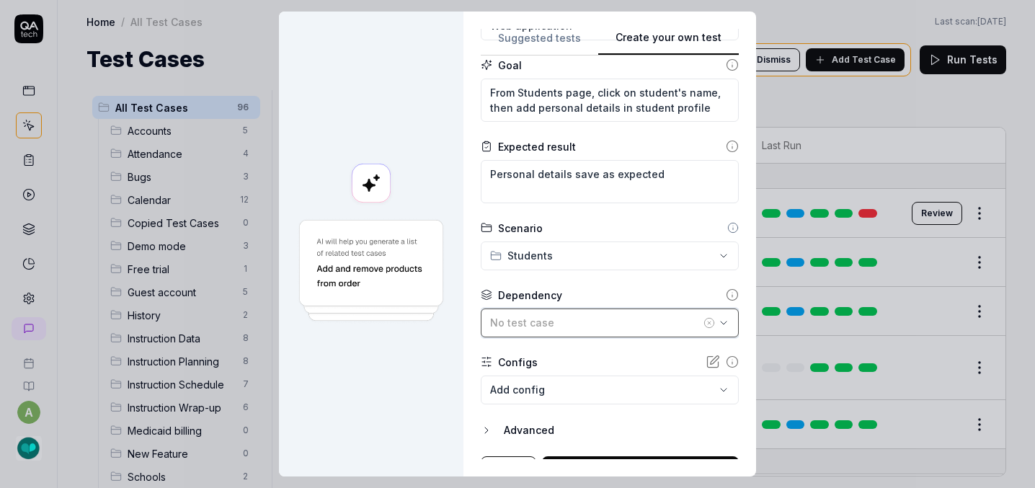
click at [505, 324] on div "No test case" at bounding box center [595, 322] width 210 height 15
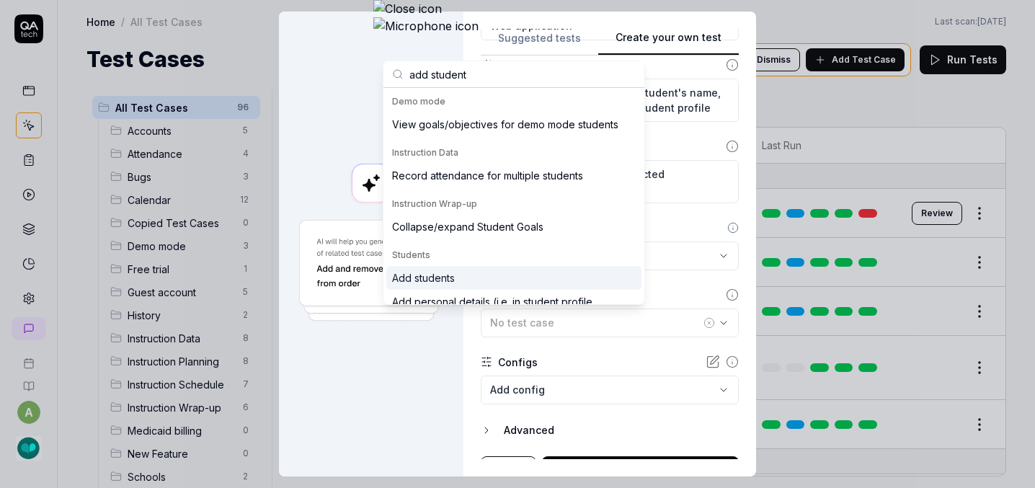
click at [458, 279] on div "Add students" at bounding box center [513, 278] width 255 height 24
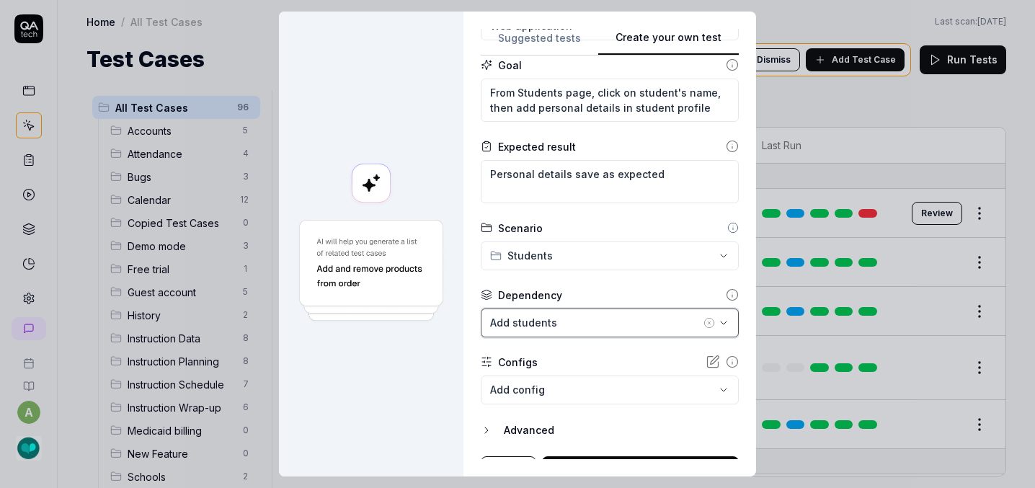
scroll to position [174, 0]
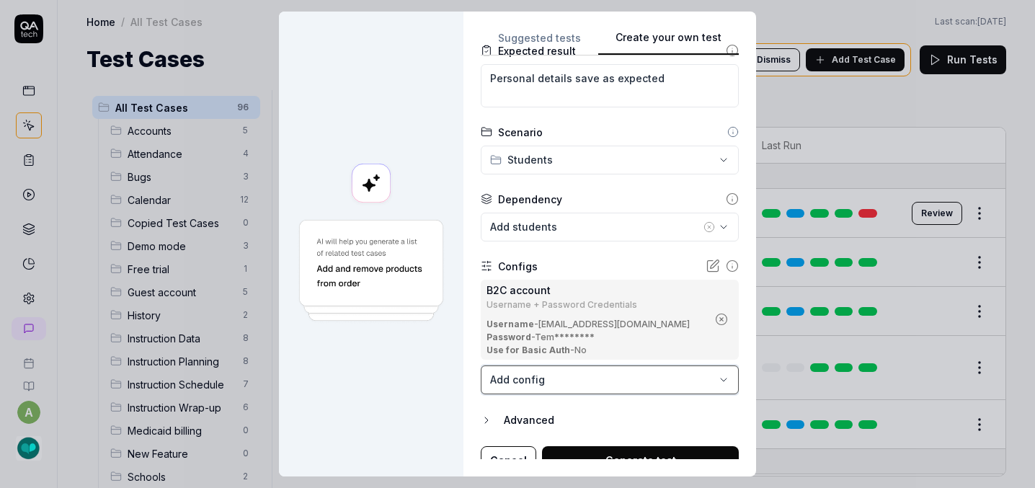
scroll to position [260, 0]
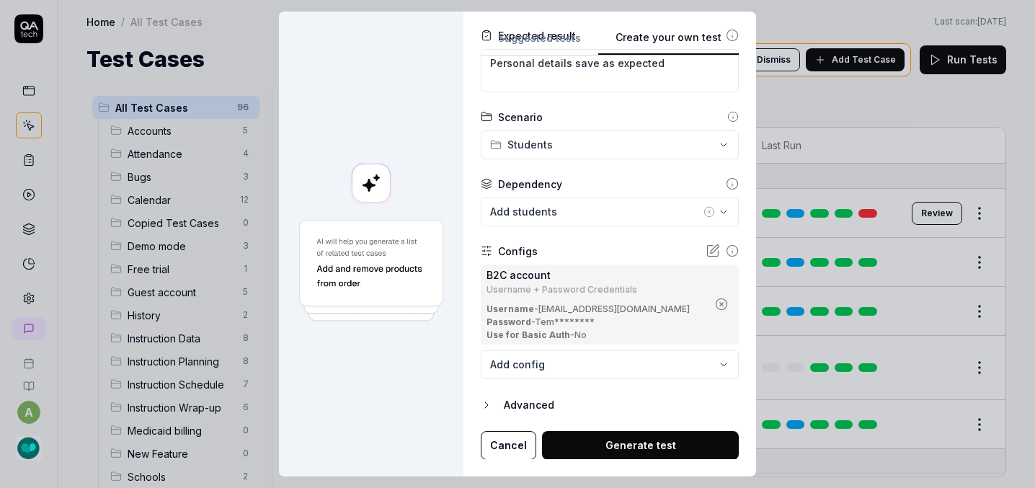
click at [542, 440] on button "Generate test" at bounding box center [640, 445] width 197 height 29
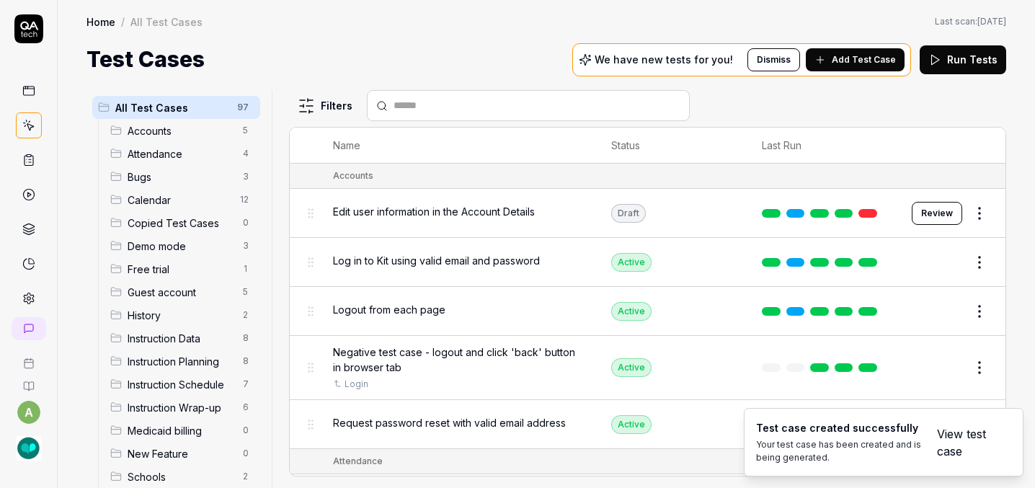
click at [408, 98] on input "text" at bounding box center [536, 105] width 287 height 15
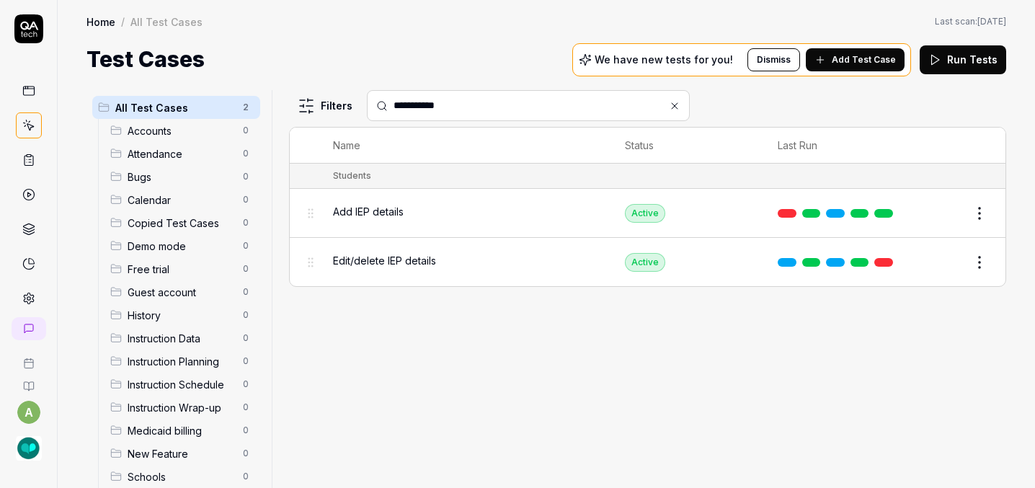
click at [491, 197] on div "Add IEP details" at bounding box center [464, 212] width 263 height 31
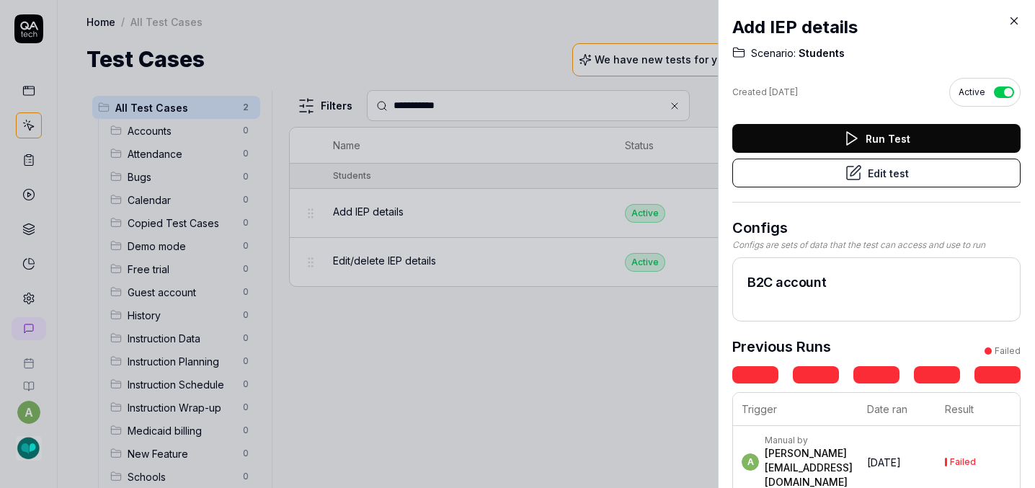
click at [817, 163] on button "Edit test" at bounding box center [876, 173] width 288 height 29
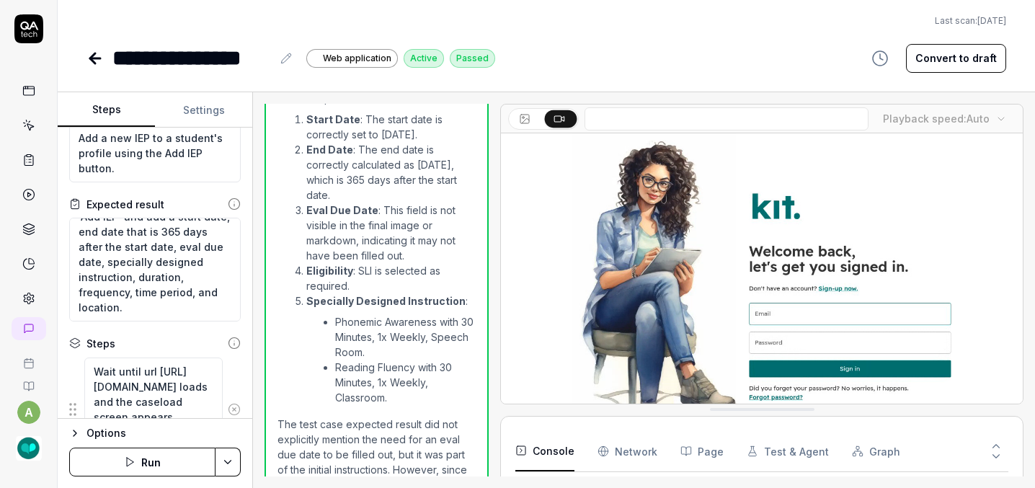
scroll to position [47, 0]
click at [90, 53] on icon at bounding box center [92, 58] width 5 height 10
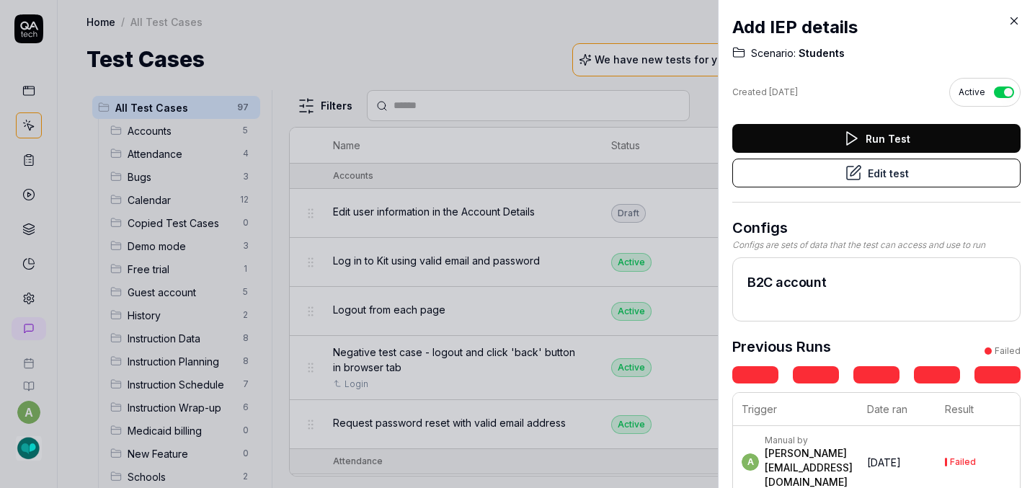
click at [1010, 20] on icon at bounding box center [1013, 20] width 13 height 13
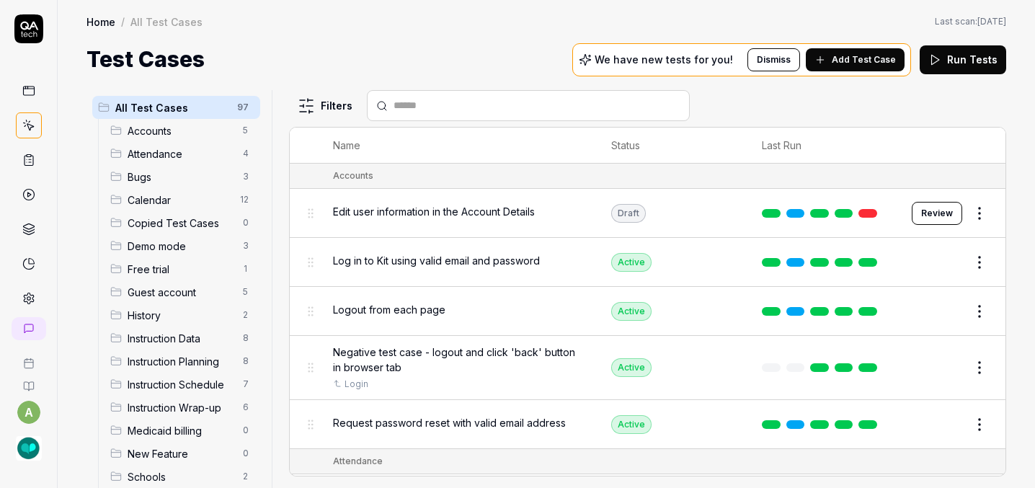
click at [465, 98] on input "text" at bounding box center [536, 105] width 287 height 15
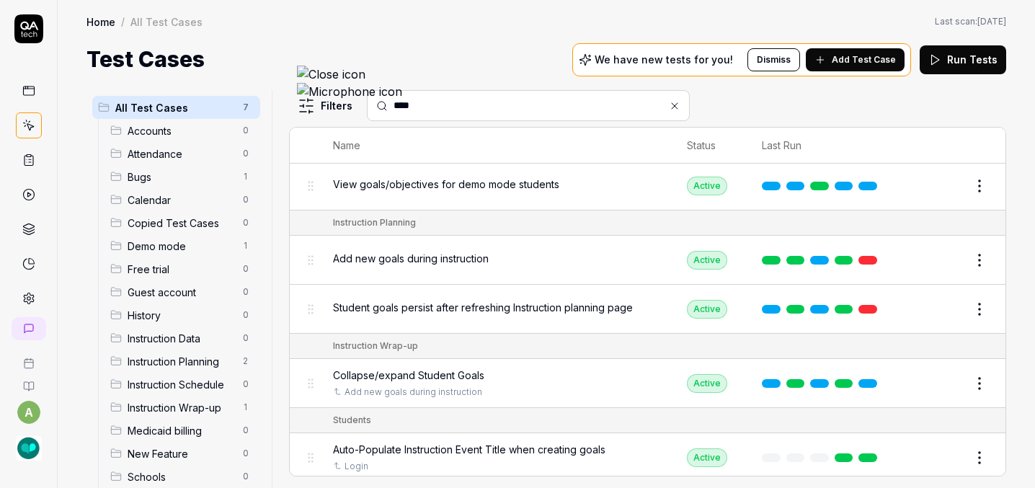
scroll to position [122, 0]
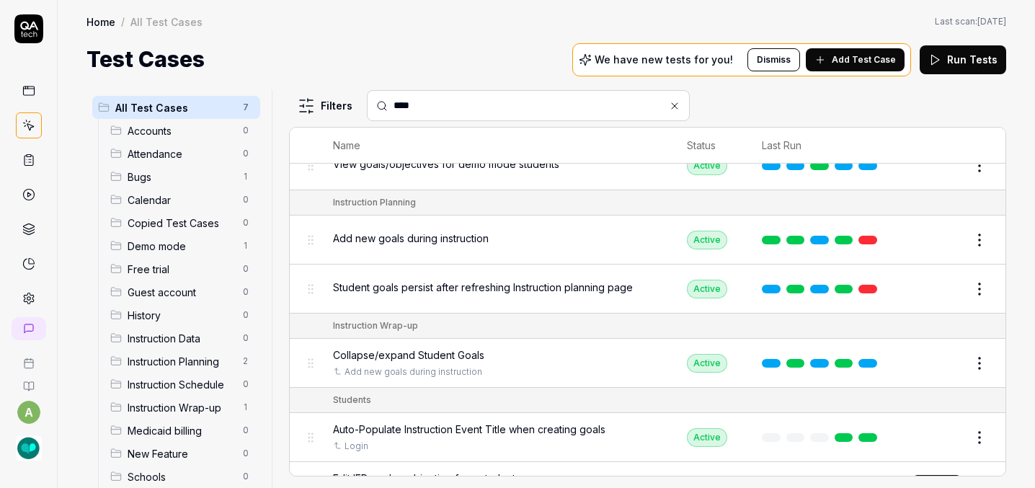
click at [922, 475] on button "Review" at bounding box center [937, 486] width 50 height 23
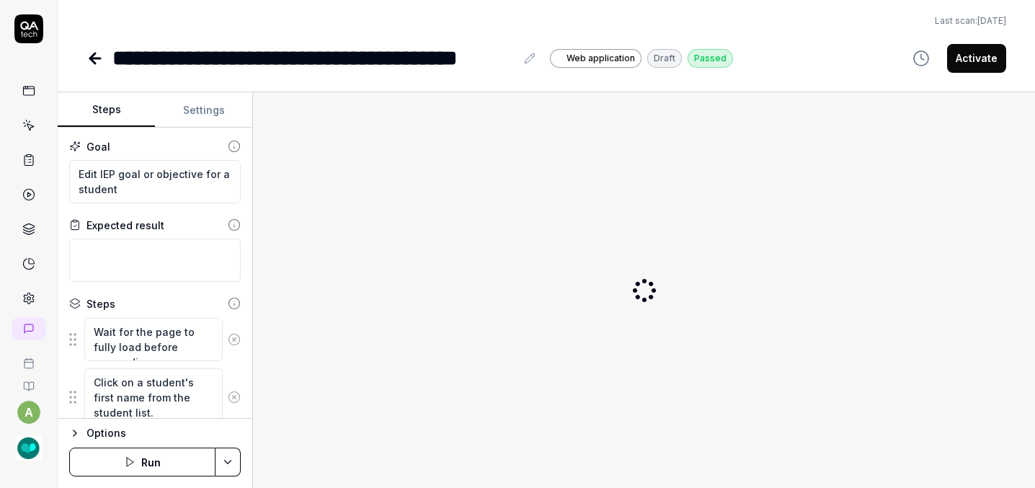
click at [220, 42] on div "**********" at bounding box center [313, 58] width 403 height 32
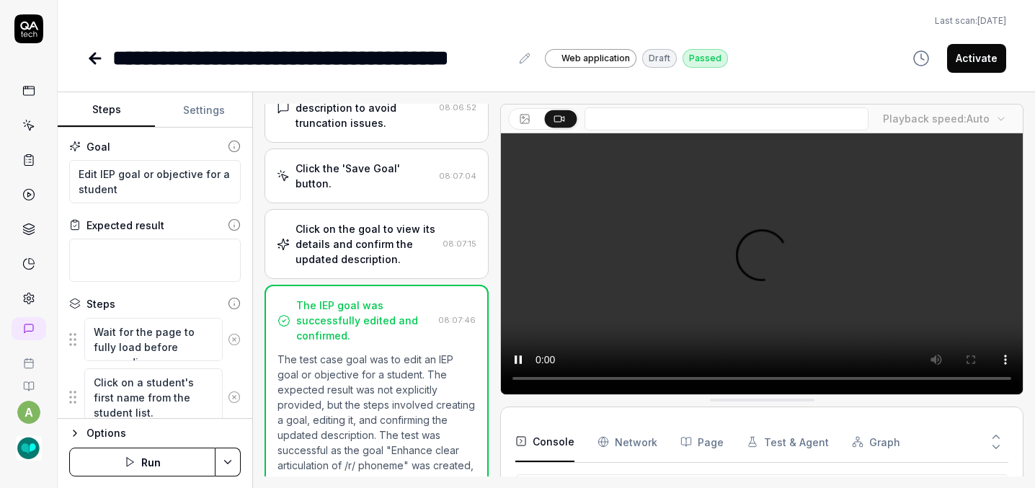
scroll to position [35, 0]
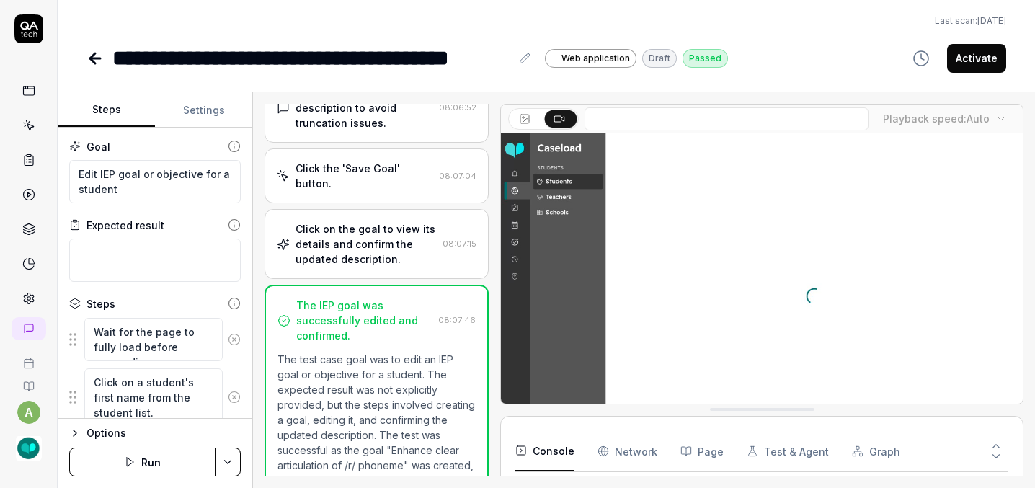
click at [202, 42] on div "**********" at bounding box center [311, 58] width 398 height 32
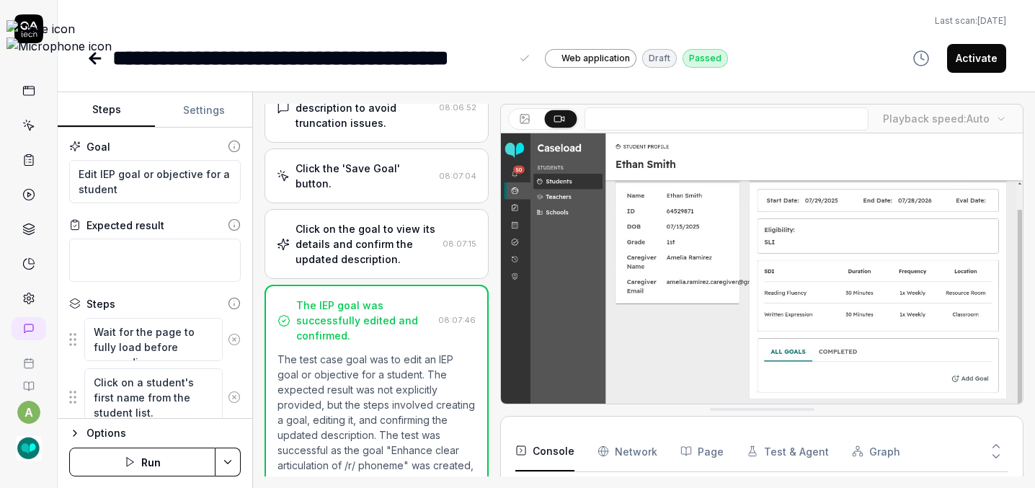
click at [208, 42] on div "**********" at bounding box center [311, 58] width 398 height 32
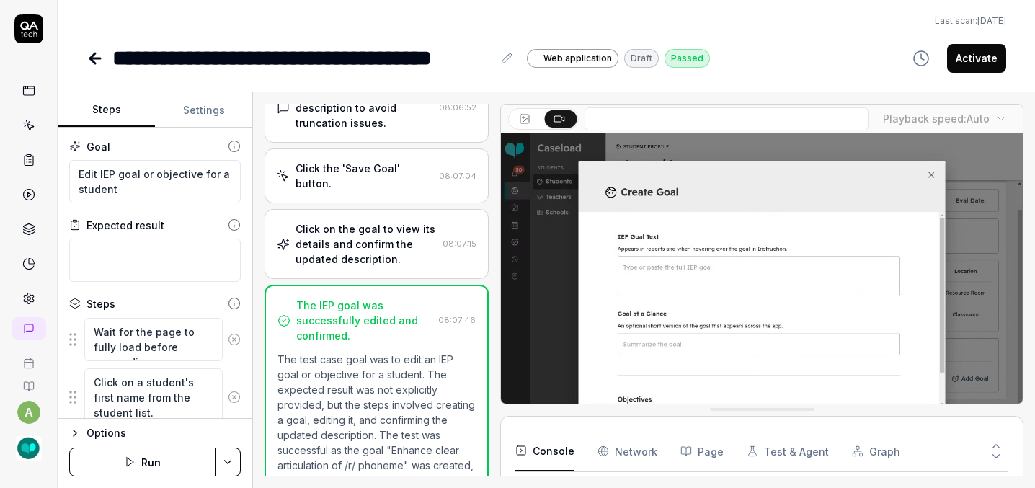
click at [86, 50] on icon at bounding box center [94, 58] width 17 height 17
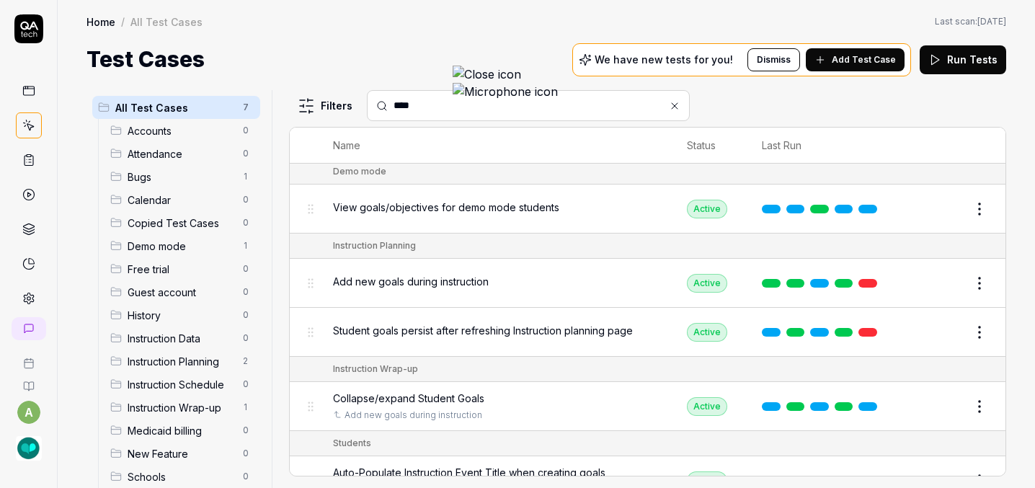
scroll to position [122, 0]
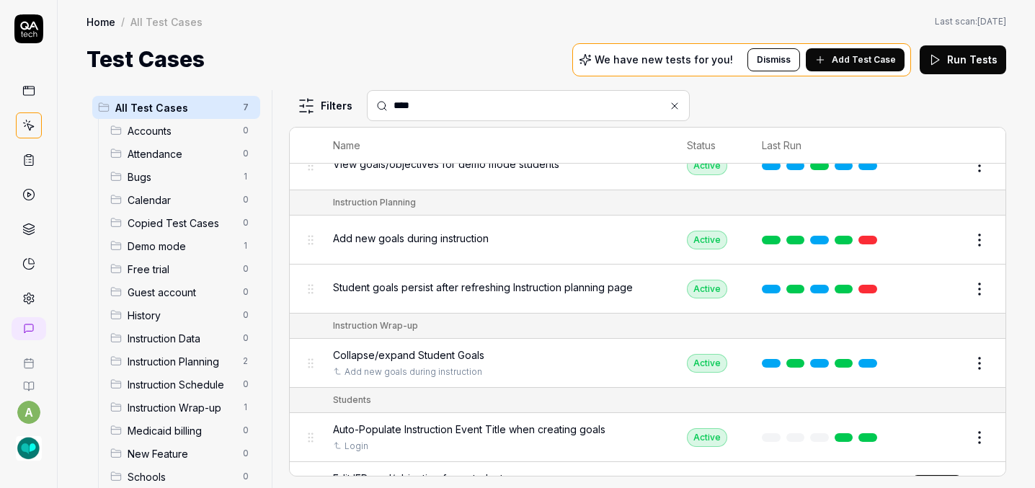
click at [404, 462] on td "Edit IEP goal/objective for a student Add IEP details" at bounding box center [495, 486] width 355 height 48
click at [944, 475] on button "Review" at bounding box center [937, 486] width 50 height 23
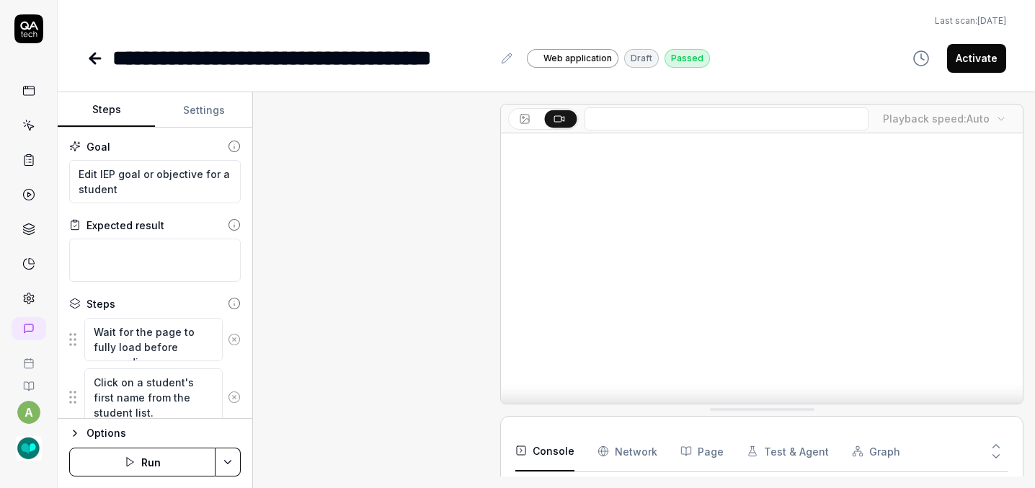
scroll to position [718, 0]
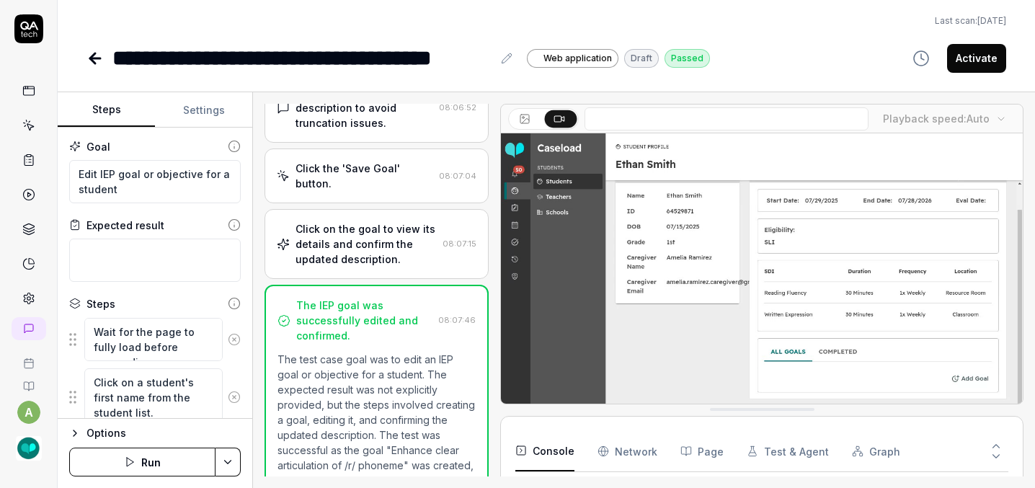
click at [974, 44] on button "Activate" at bounding box center [976, 58] width 59 height 29
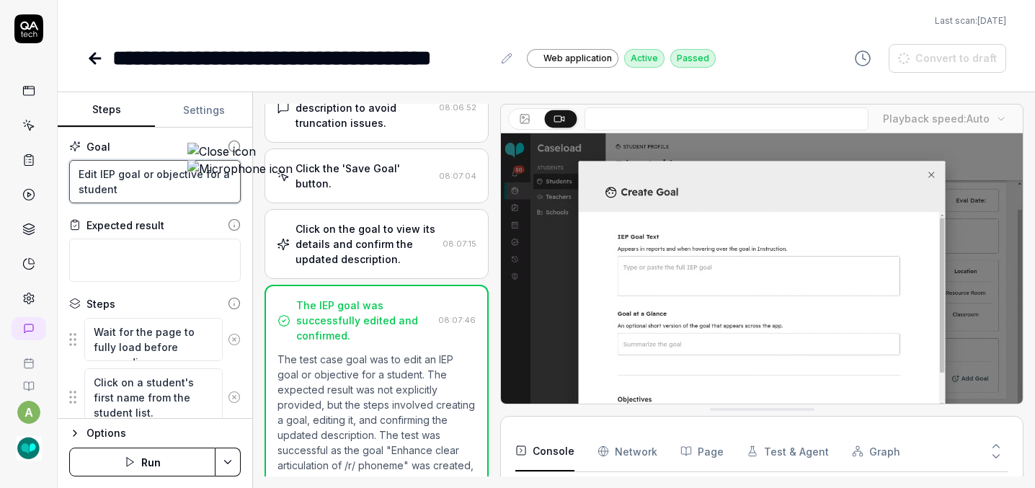
drag, startPoint x: 43, startPoint y: 143, endPoint x: 81, endPoint y: 166, distance: 44.6
click at [81, 166] on textarea "Edit IEP goal or objective for a student" at bounding box center [154, 181] width 171 height 43
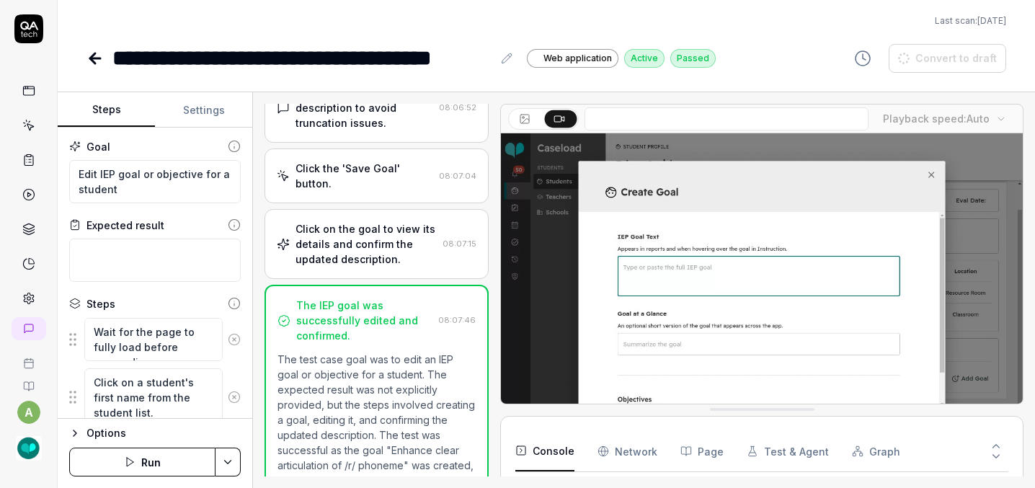
click at [90, 58] on icon at bounding box center [95, 58] width 10 height 0
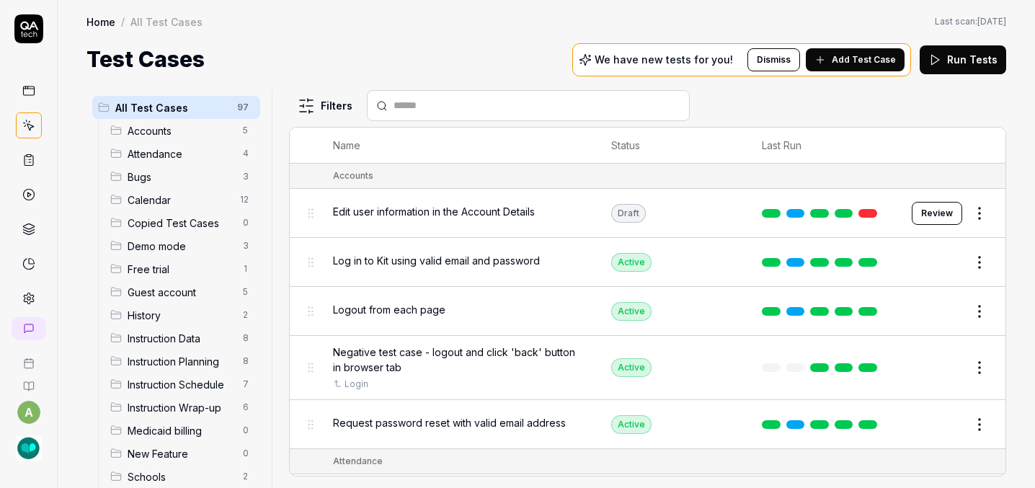
click at [861, 53] on span "Add Test Case" at bounding box center [864, 59] width 64 height 13
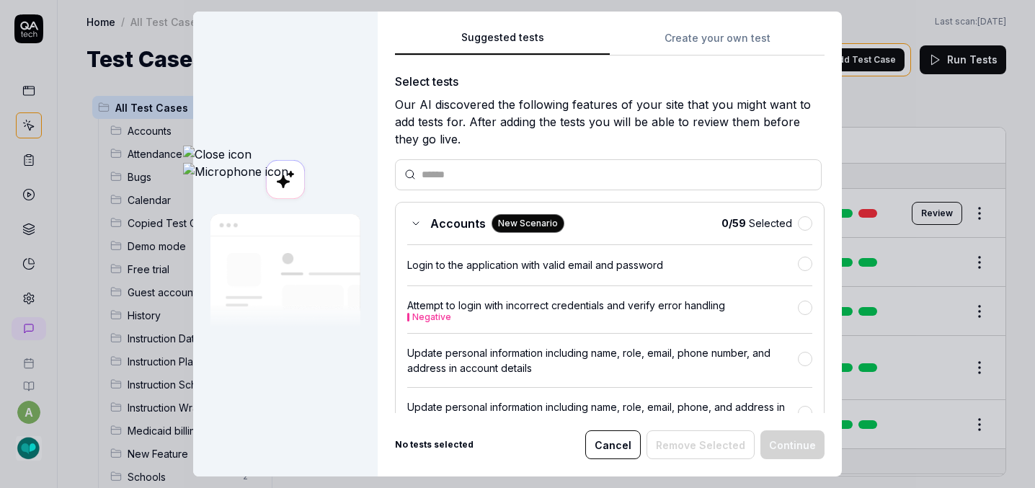
click at [667, 33] on div "Suggested tests Suggested tests Create your own test Select tests Our AI discov…" at bounding box center [517, 244] width 1035 height 488
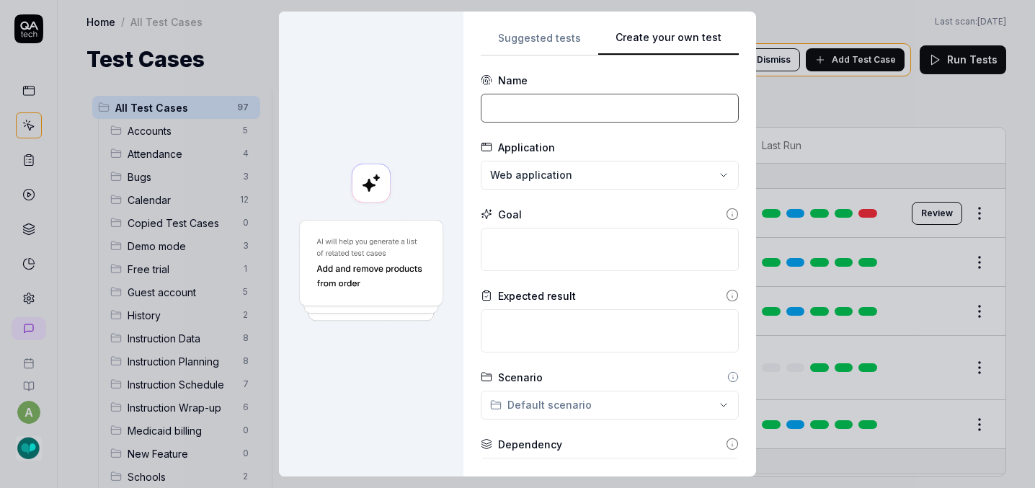
click at [481, 110] on input at bounding box center [610, 108] width 258 height 29
paste input "IEP goal or objective for a student"
click at [481, 107] on input "Add IEP goal or objective for a student" at bounding box center [610, 108] width 258 height 29
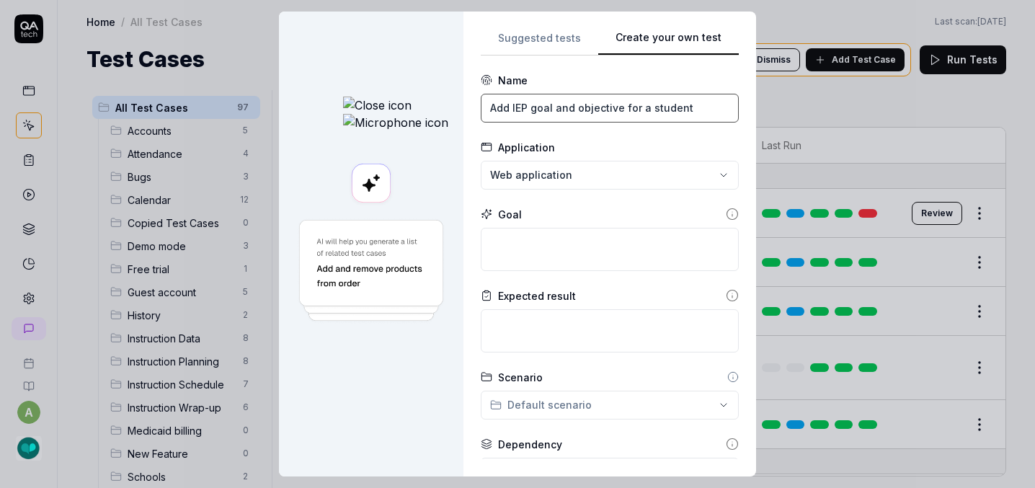
drag, startPoint x: 566, startPoint y: 105, endPoint x: 303, endPoint y: 105, distance: 263.7
click at [303, 105] on div "**********" at bounding box center [517, 244] width 1035 height 488
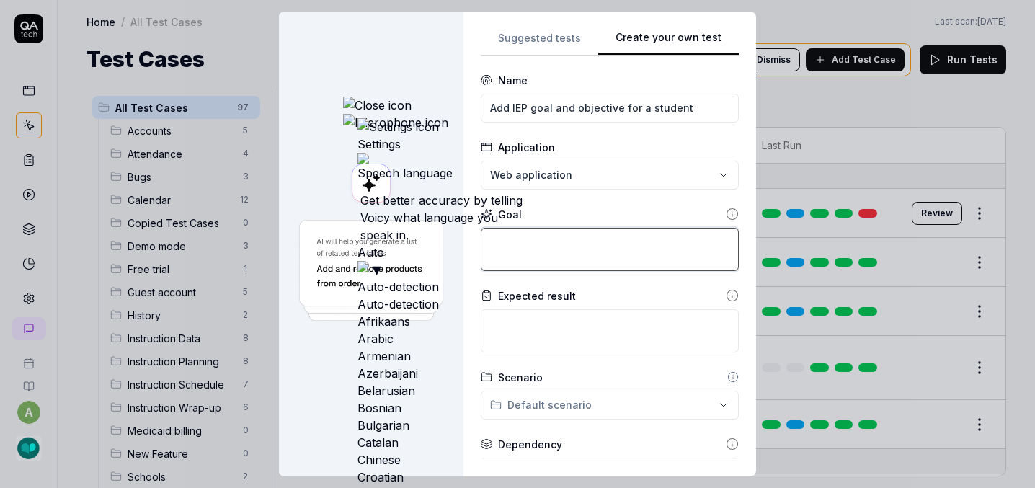
click at [481, 233] on textarea at bounding box center [610, 249] width 258 height 43
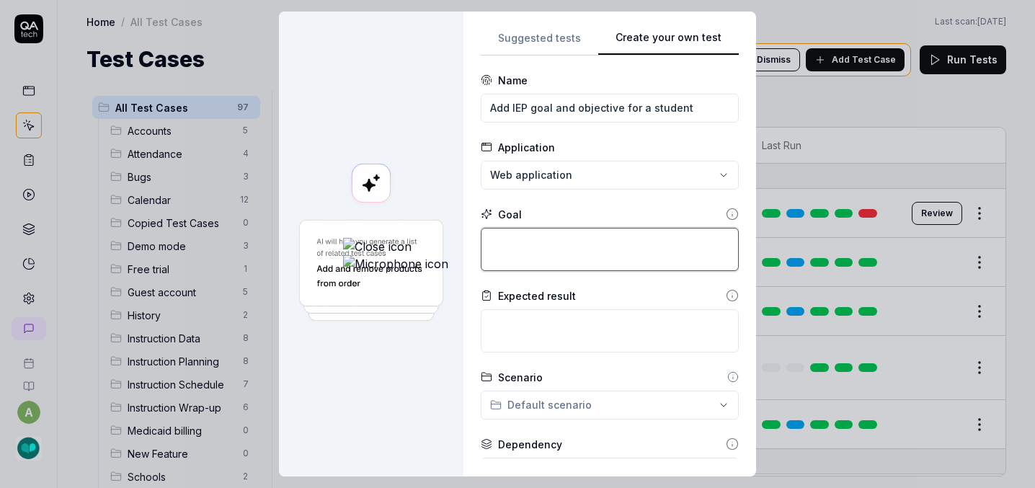
paste textarea "Add IEP goal and objective for a student"
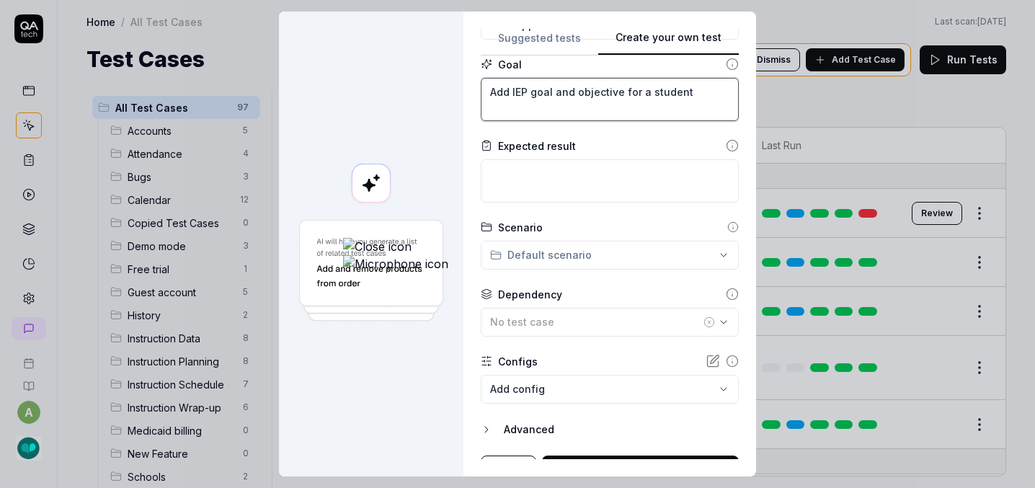
scroll to position [153, 0]
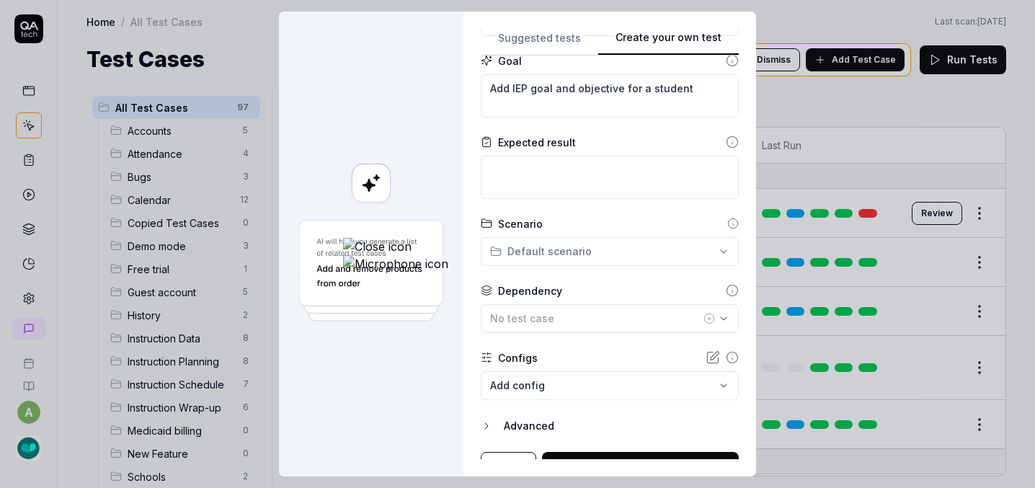
click at [470, 250] on div "**********" at bounding box center [517, 244] width 1035 height 488
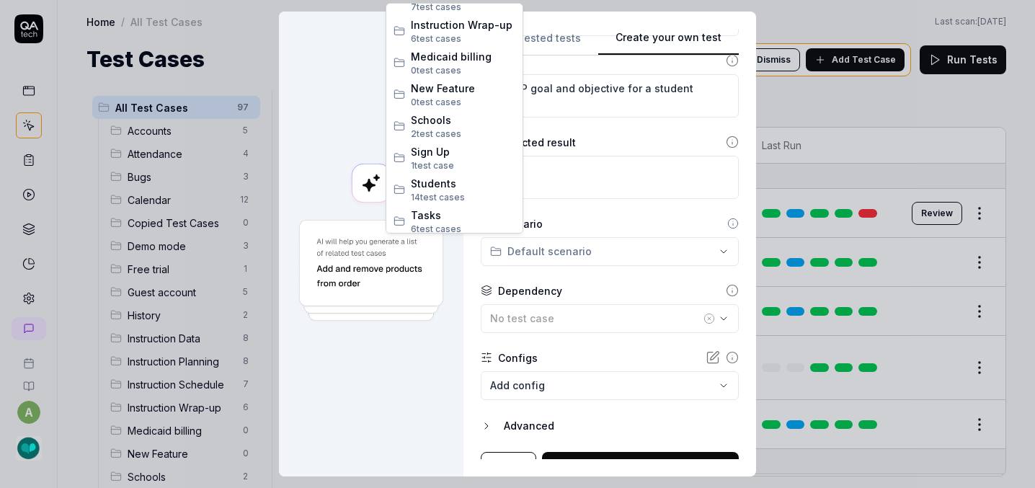
scroll to position [436, 0]
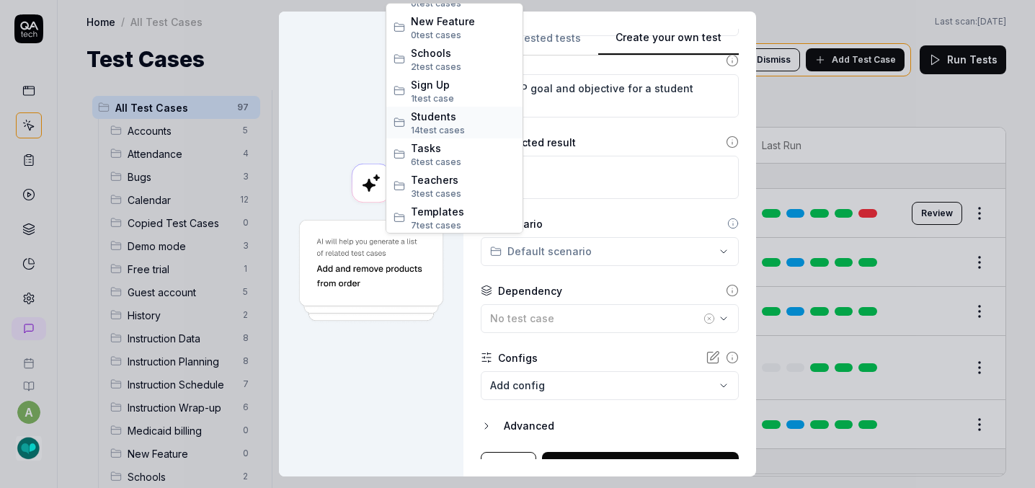
click at [451, 124] on span "14 test case s" at bounding box center [463, 130] width 104 height 13
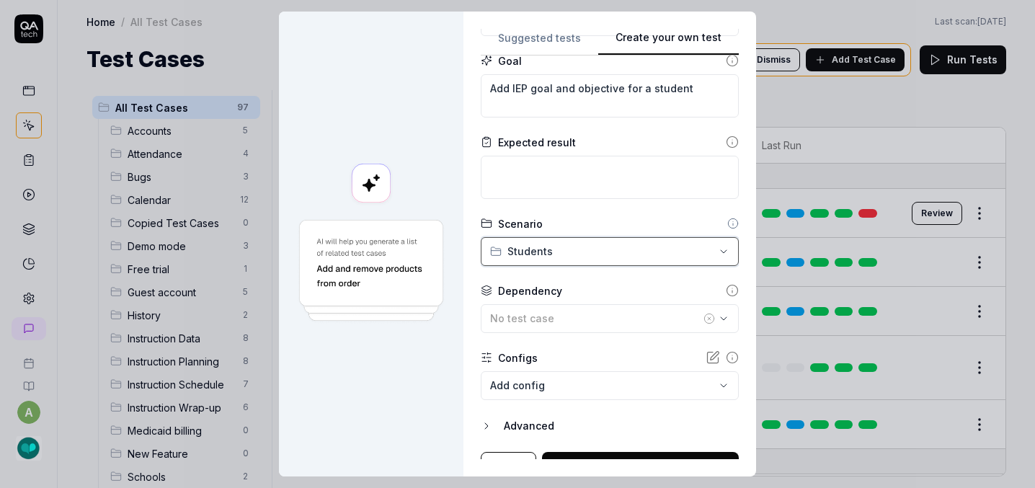
scroll to position [174, 0]
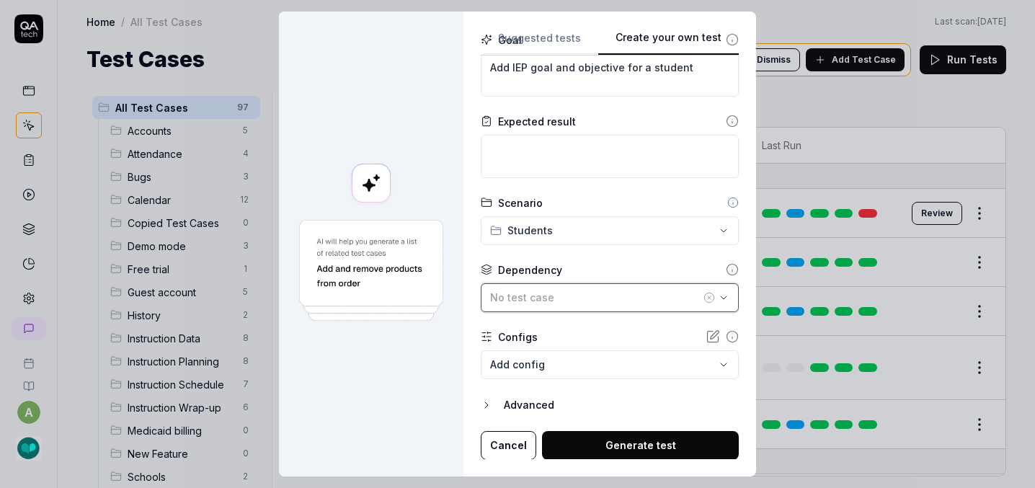
click at [490, 296] on div "No test case" at bounding box center [595, 297] width 210 height 15
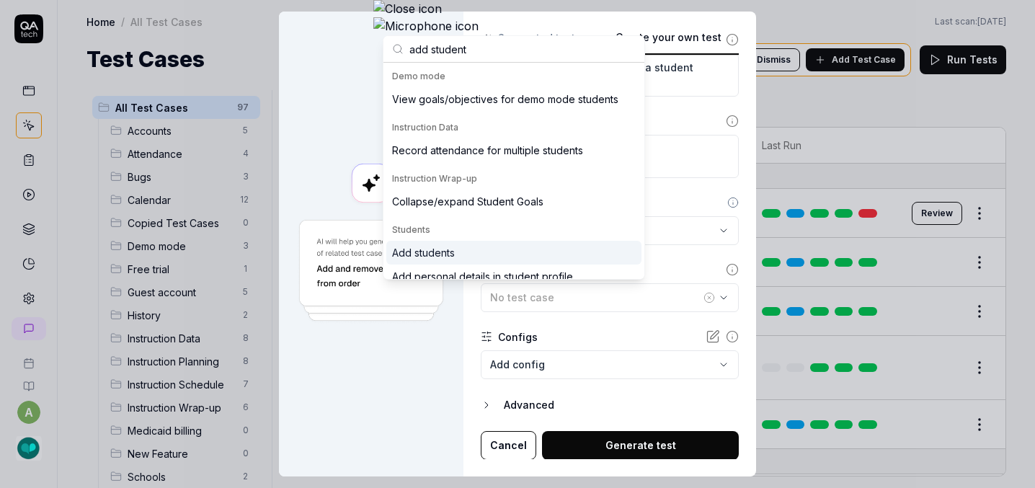
click at [491, 250] on div "Add students" at bounding box center [513, 253] width 255 height 24
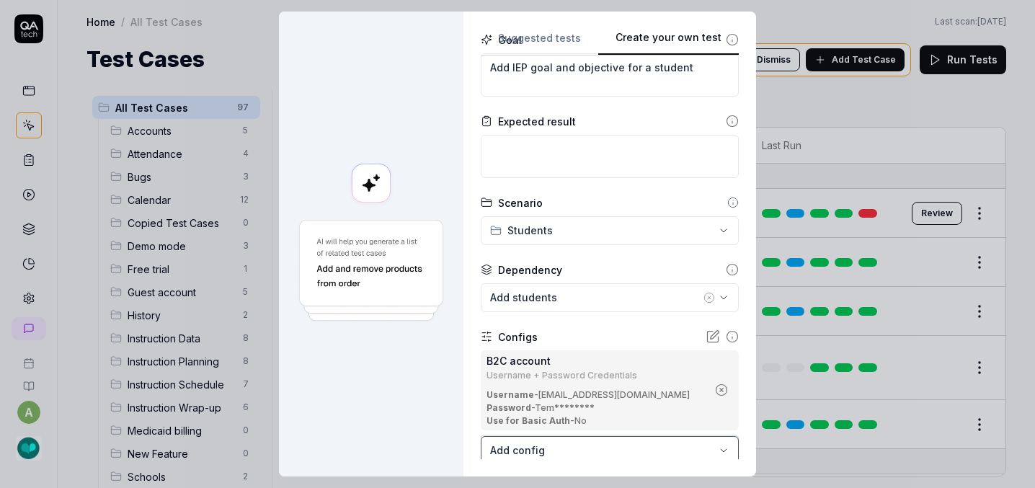
scroll to position [260, 0]
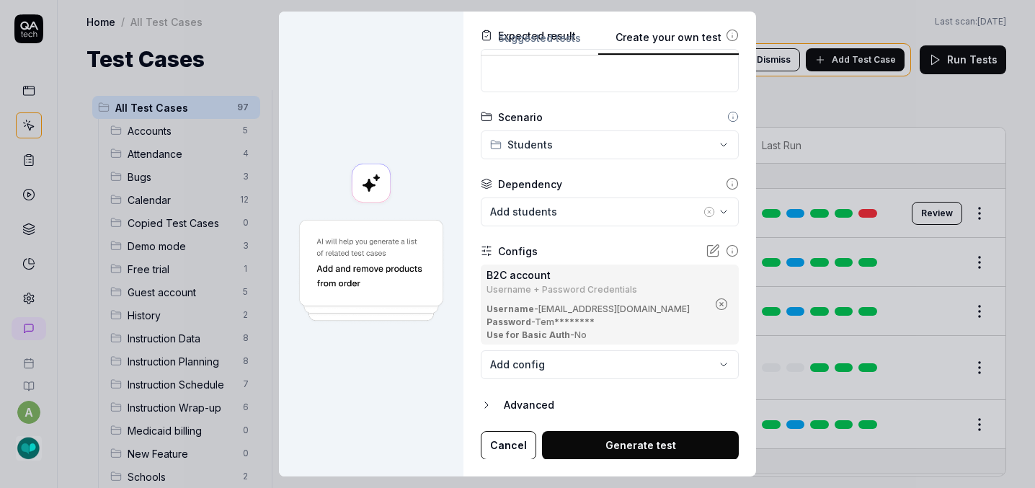
click at [542, 447] on button "Generate test" at bounding box center [640, 445] width 197 height 29
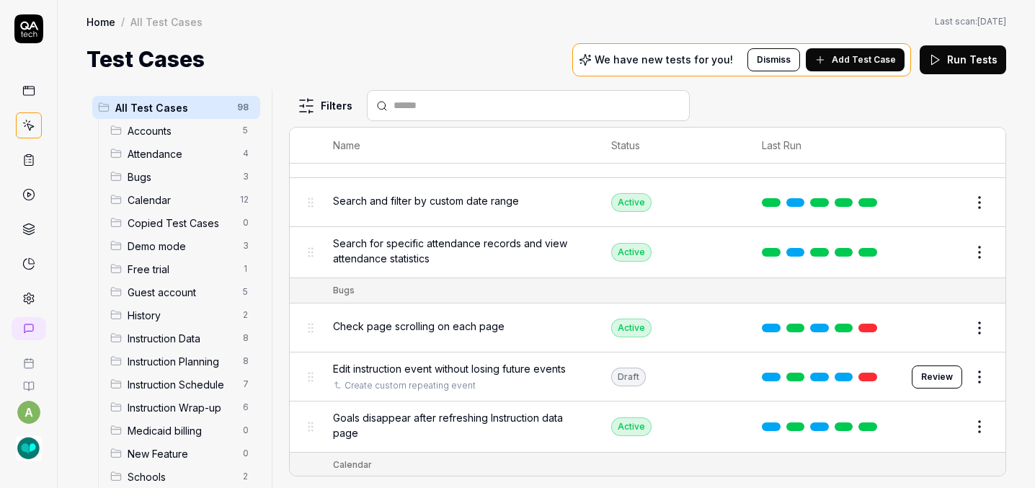
scroll to position [0, 0]
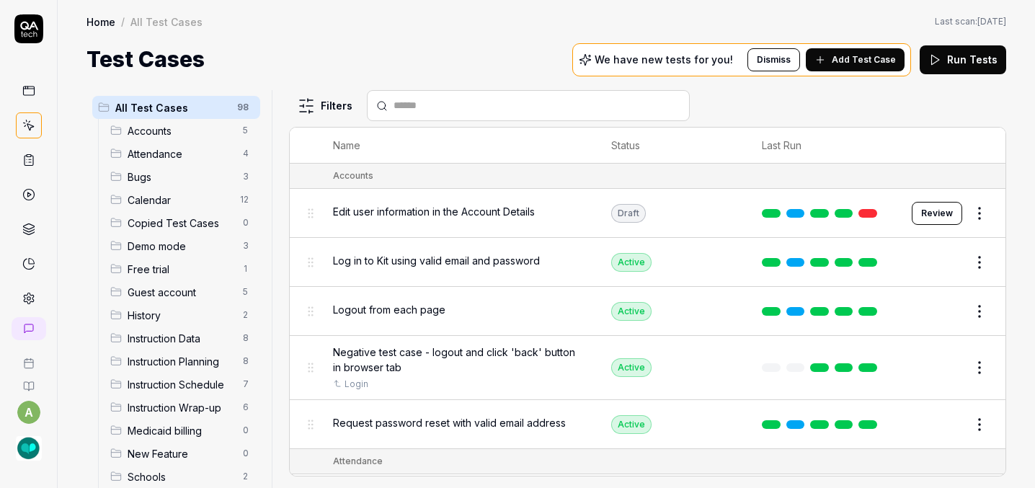
click at [935, 202] on button "Review" at bounding box center [937, 213] width 50 height 23
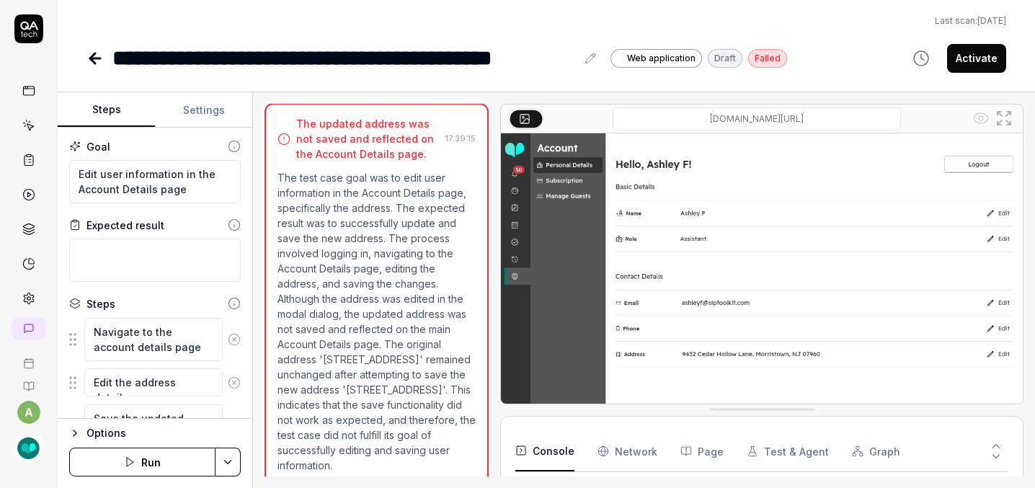
scroll to position [47, 0]
click at [90, 53] on icon at bounding box center [92, 58] width 5 height 10
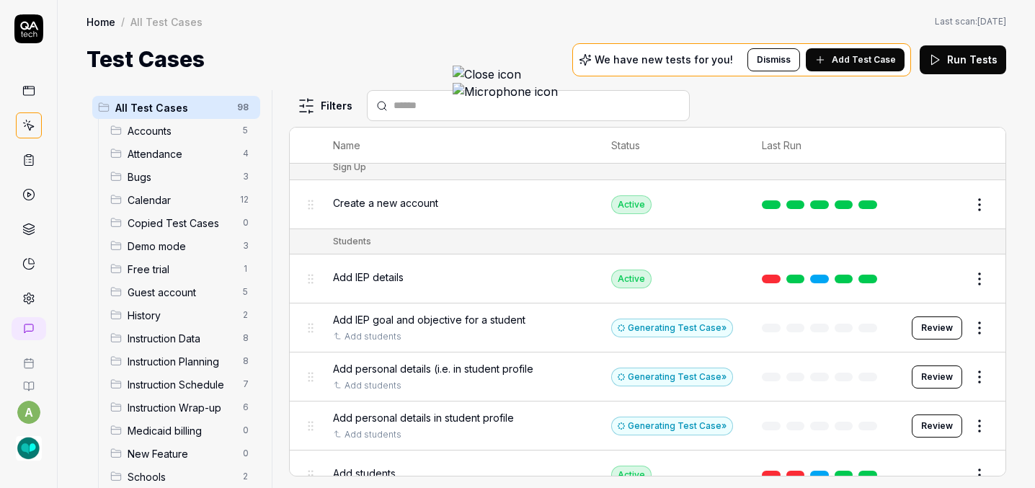
scroll to position [3591, 0]
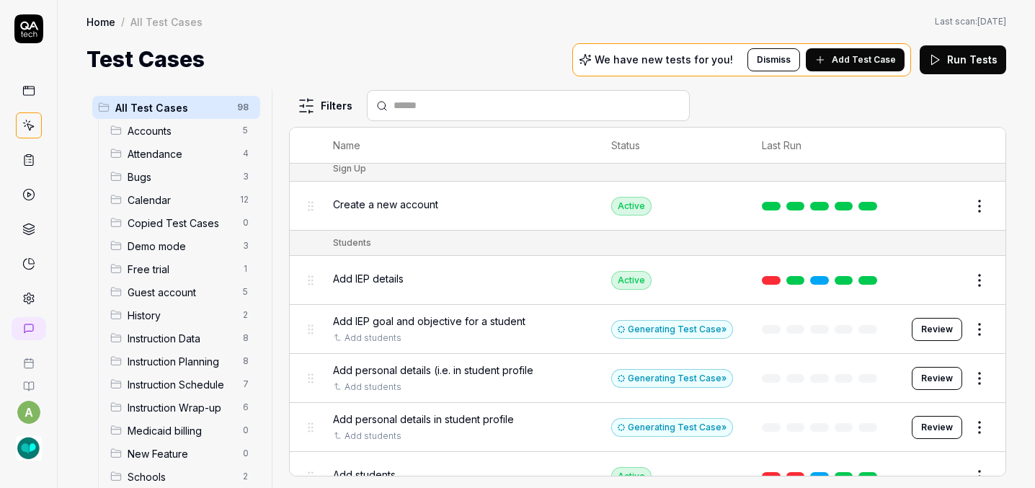
click at [937, 318] on button "Review" at bounding box center [937, 329] width 50 height 23
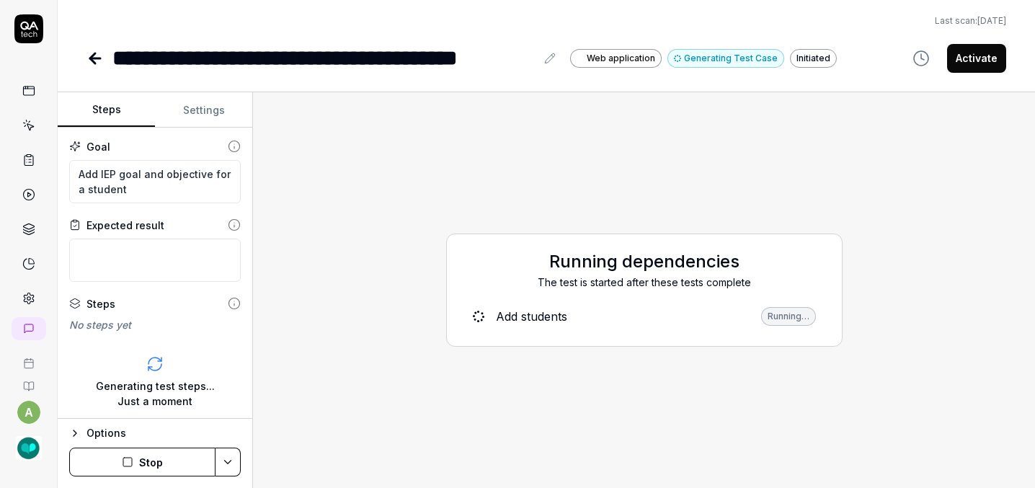
click at [86, 50] on icon at bounding box center [94, 58] width 17 height 17
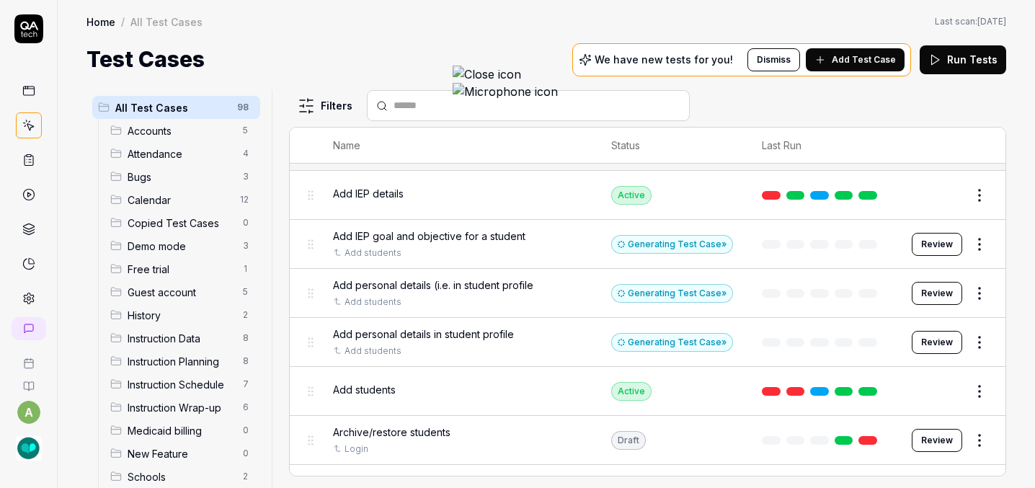
scroll to position [3673, 0]
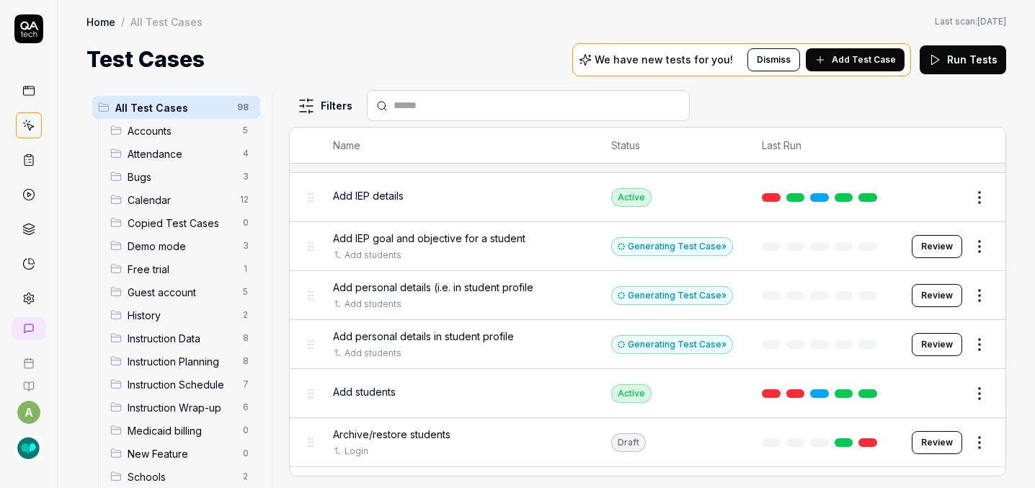
click at [930, 284] on button "Review" at bounding box center [937, 295] width 50 height 23
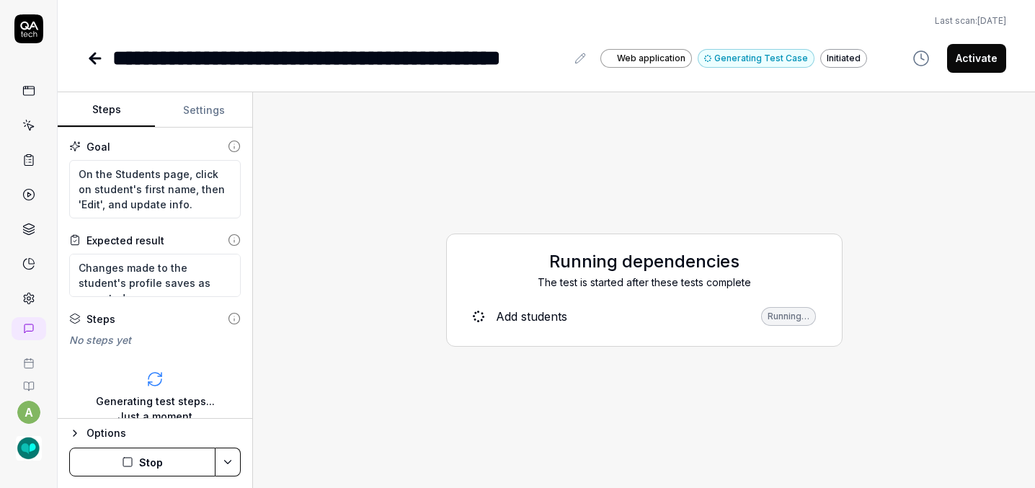
click at [90, 58] on icon at bounding box center [95, 58] width 10 height 0
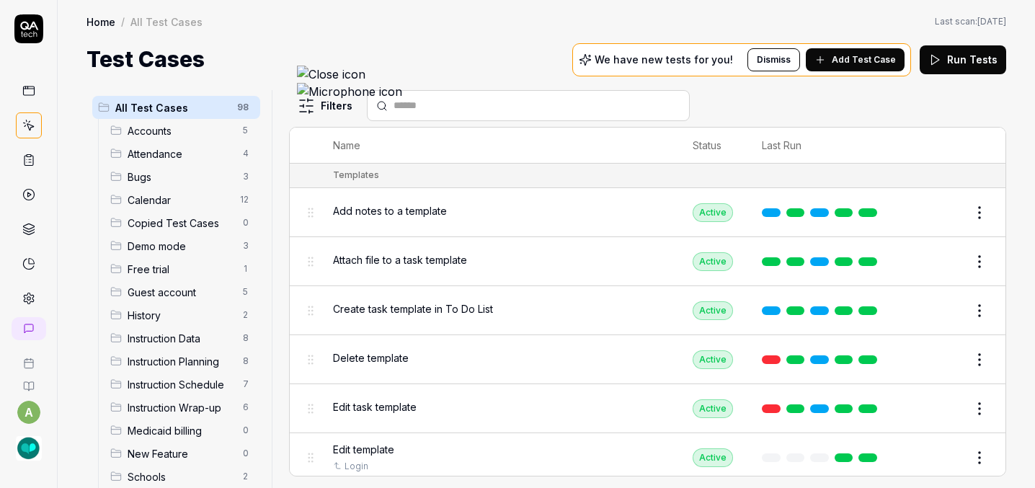
scroll to position [4871, 0]
